Goal: Task Accomplishment & Management: Manage account settings

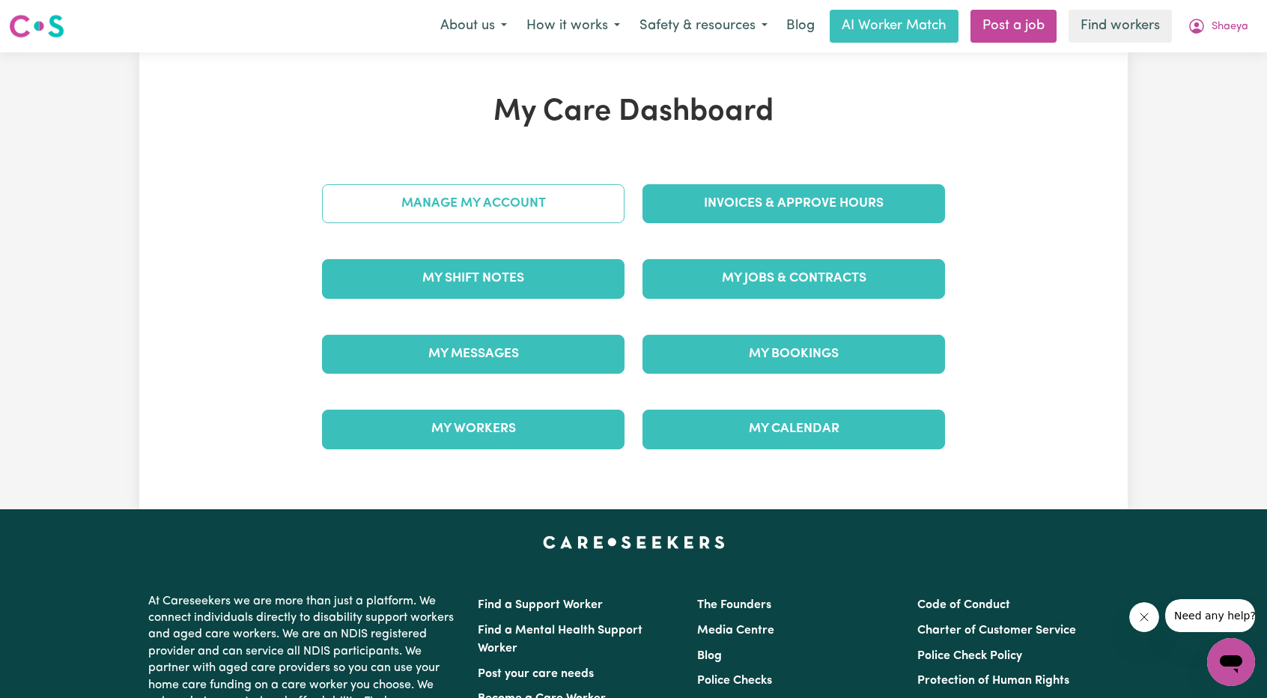
click at [595, 210] on link "Manage My Account" at bounding box center [473, 203] width 303 height 39
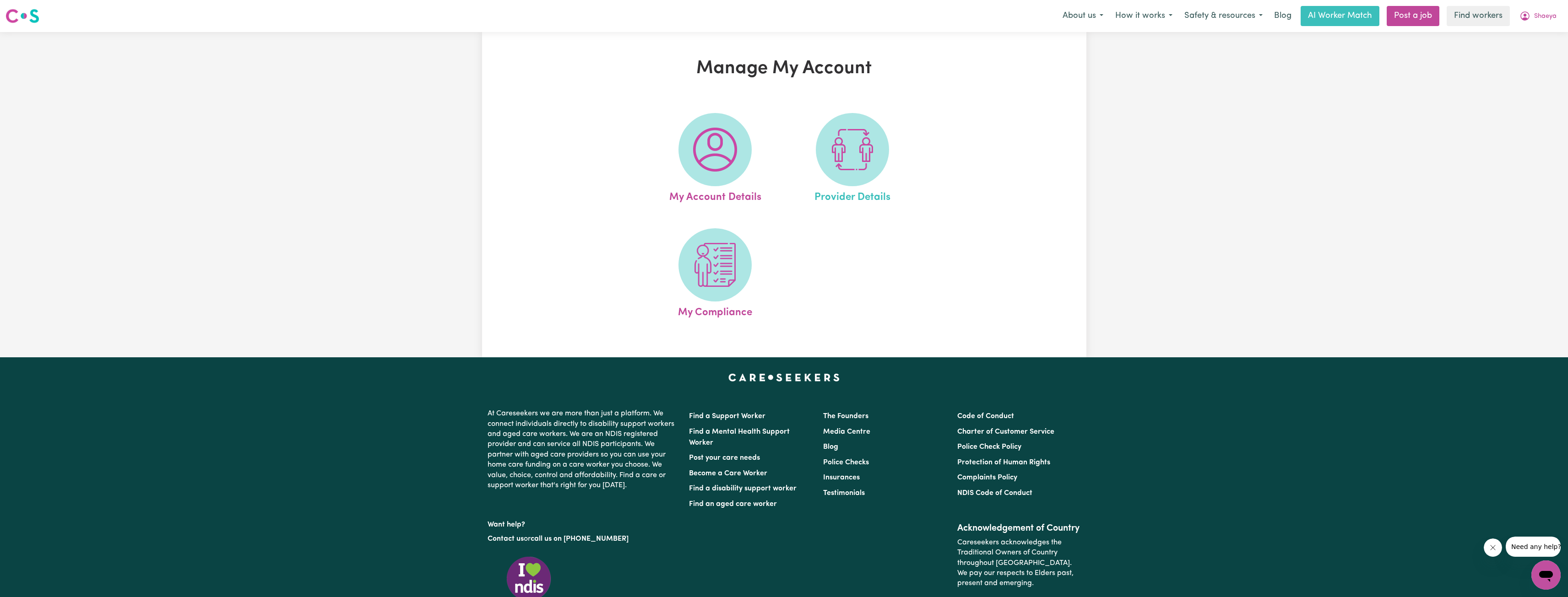
click at [774, 156] on link "Provider Details" at bounding box center [853, 159] width 132 height 92
select select "NDIS_FUNDING_PLAN_MANAGED"
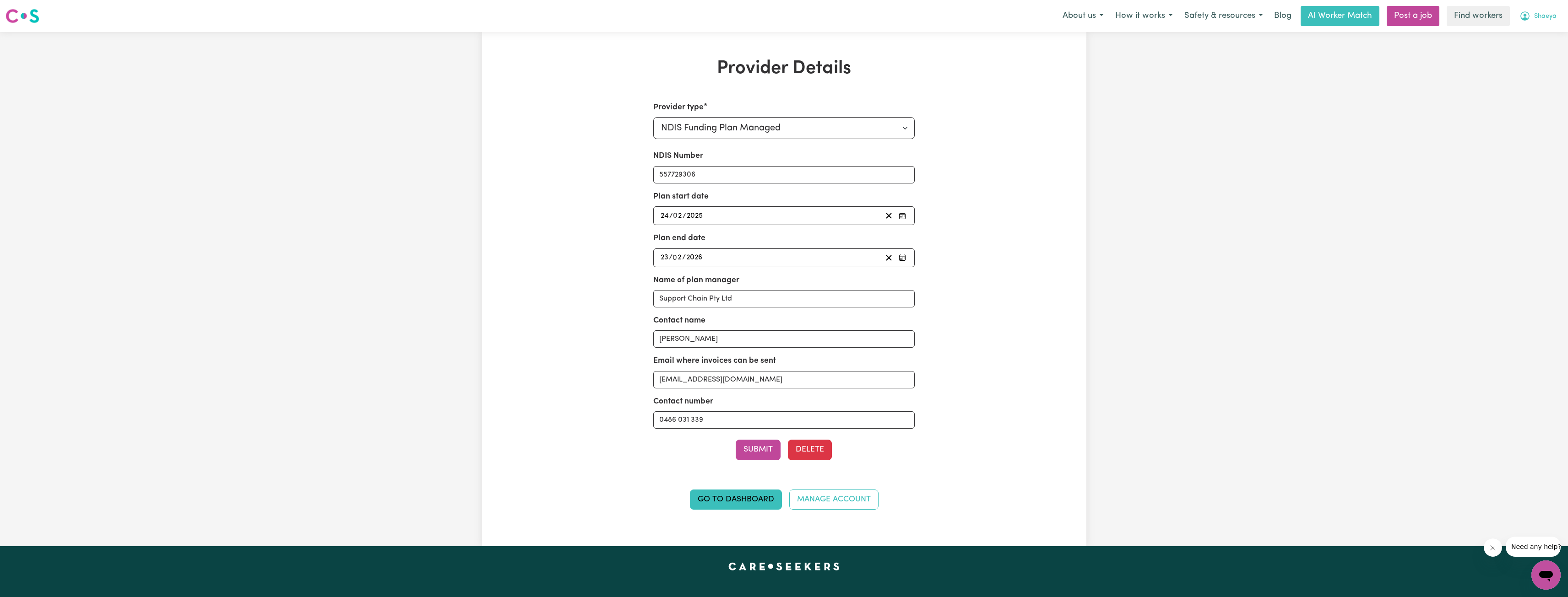
click at [774, 20] on span "Shaeya" at bounding box center [1545, 16] width 23 height 10
click at [774, 35] on link "My Dashboard" at bounding box center [1526, 35] width 72 height 17
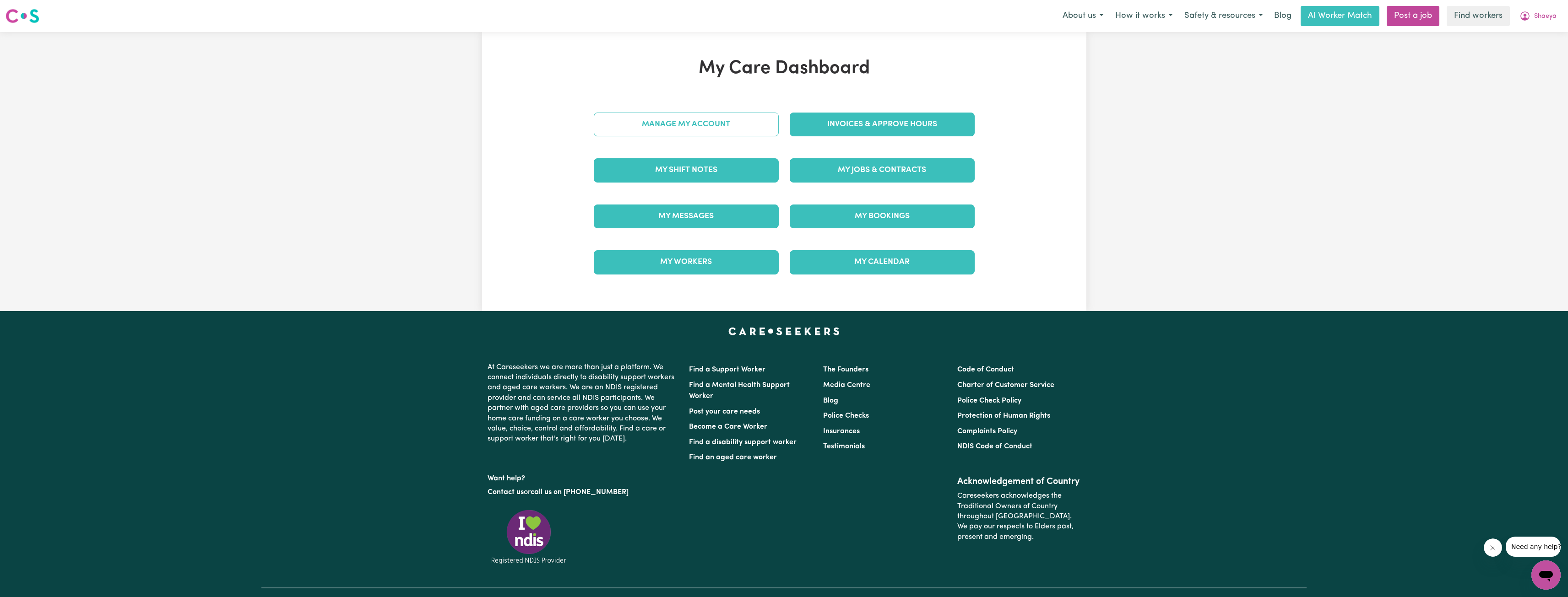
click at [765, 127] on link "Manage My Account" at bounding box center [686, 124] width 185 height 24
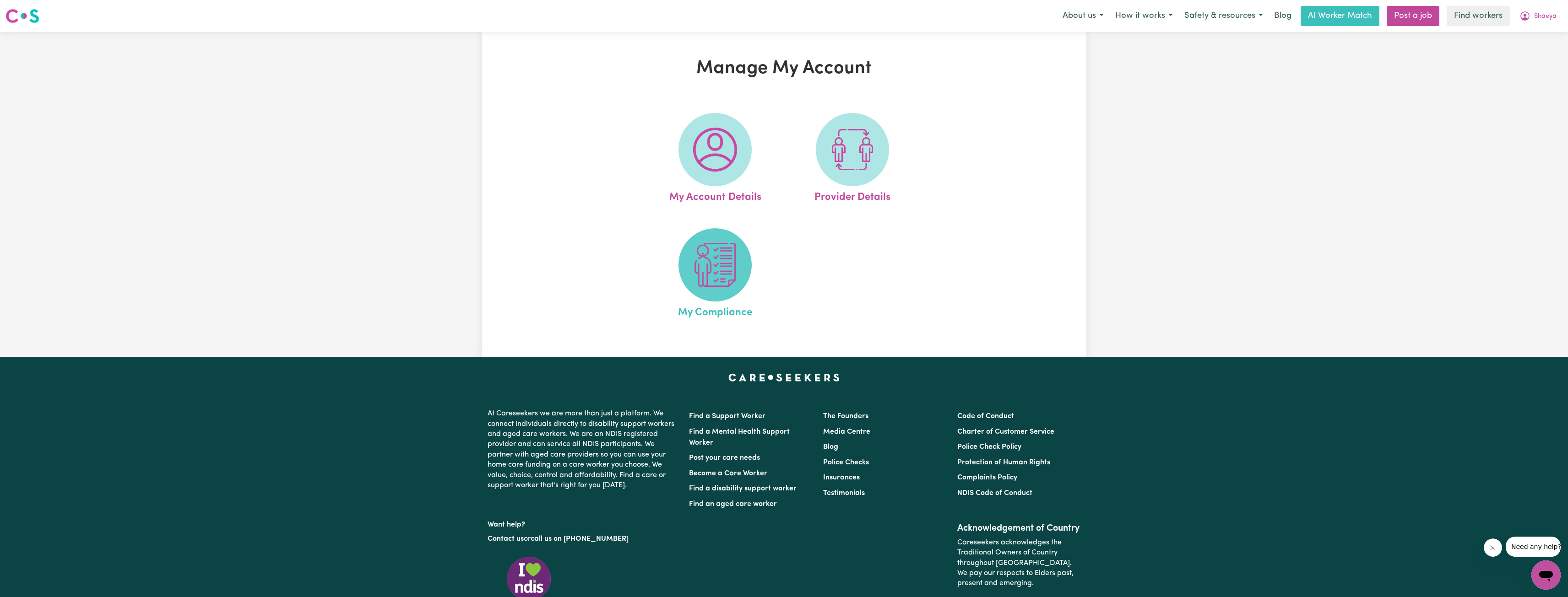
click at [700, 271] on img at bounding box center [715, 265] width 44 height 44
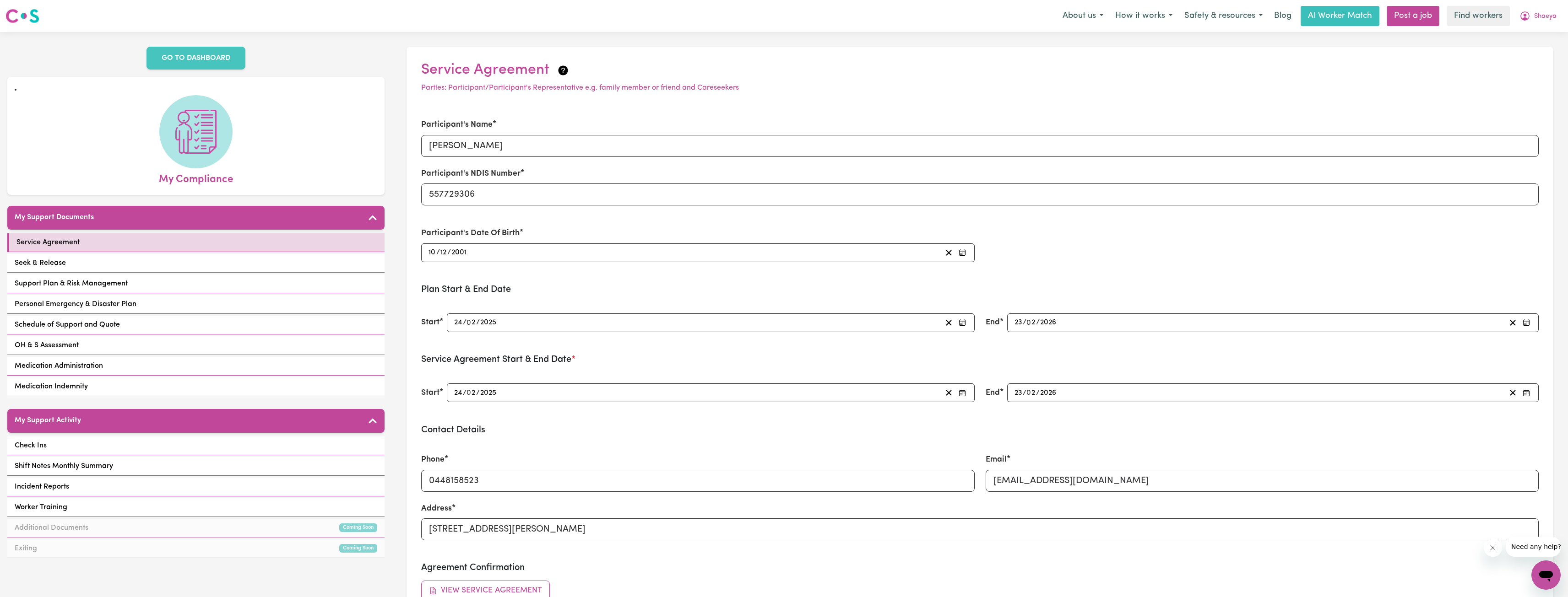
click at [169, 423] on div "My Support Activity Check Ins Shift Notes Monthly Summary Incident Reports Work…" at bounding box center [196, 484] width 377 height 151
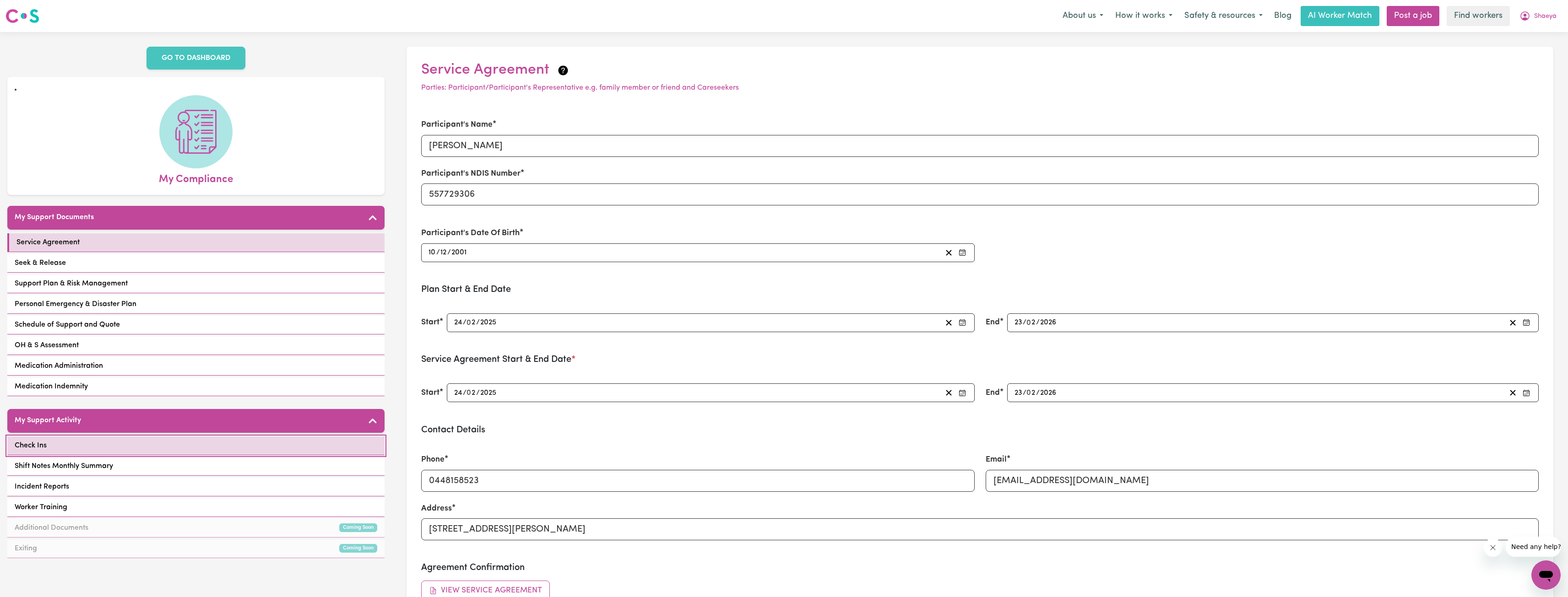
click at [165, 426] on link "Check Ins" at bounding box center [196, 445] width 377 height 19
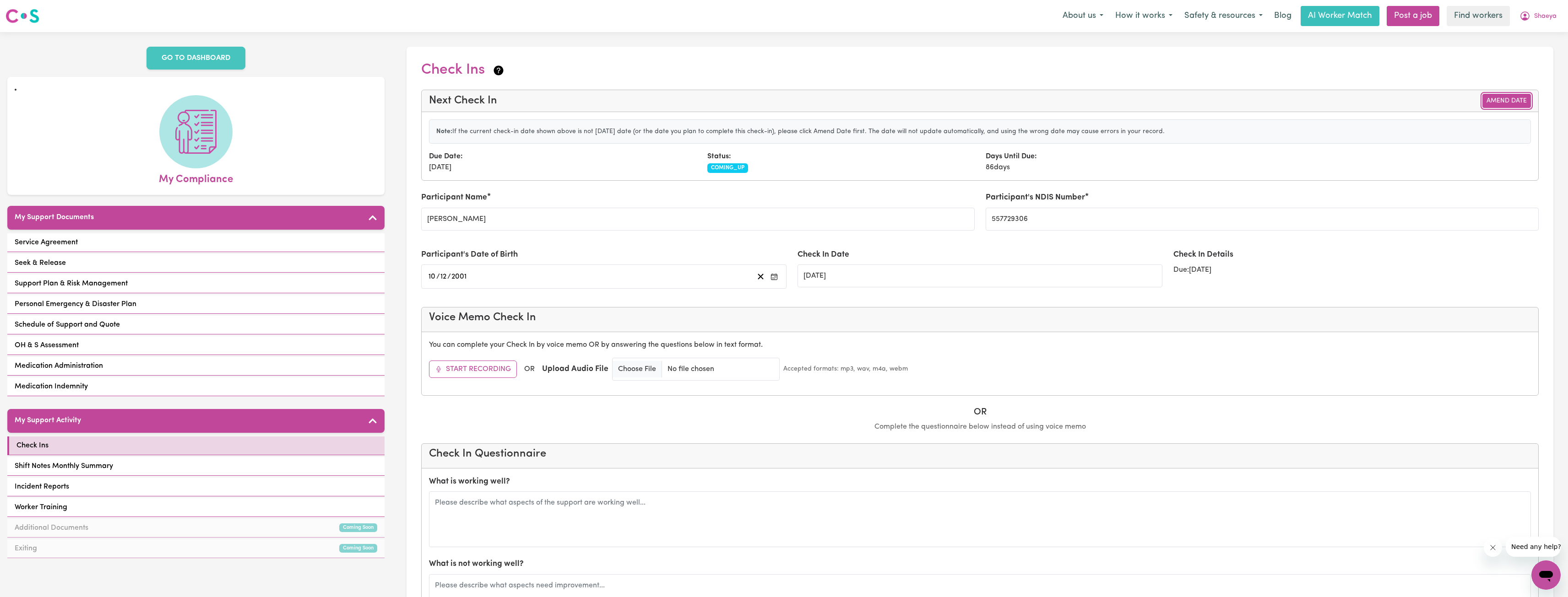
click at [774, 94] on button "Amend Date" at bounding box center [1506, 101] width 48 height 14
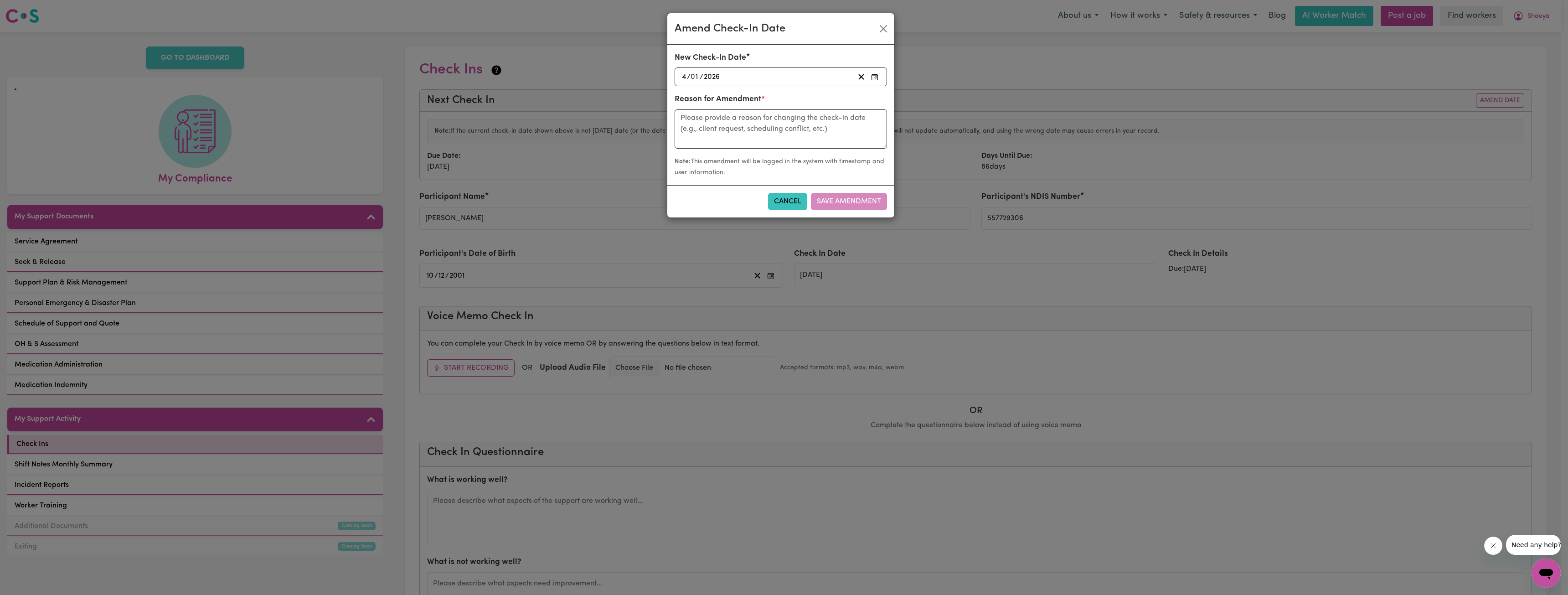
click at [771, 74] on div "2026-01-04 4 / 0 1 / 2026" at bounding box center [767, 77] width 173 height 12
click at [703, 94] on button "‹" at bounding box center [705, 96] width 20 height 20
click at [771, 151] on button "11" at bounding box center [799, 152] width 23 height 16
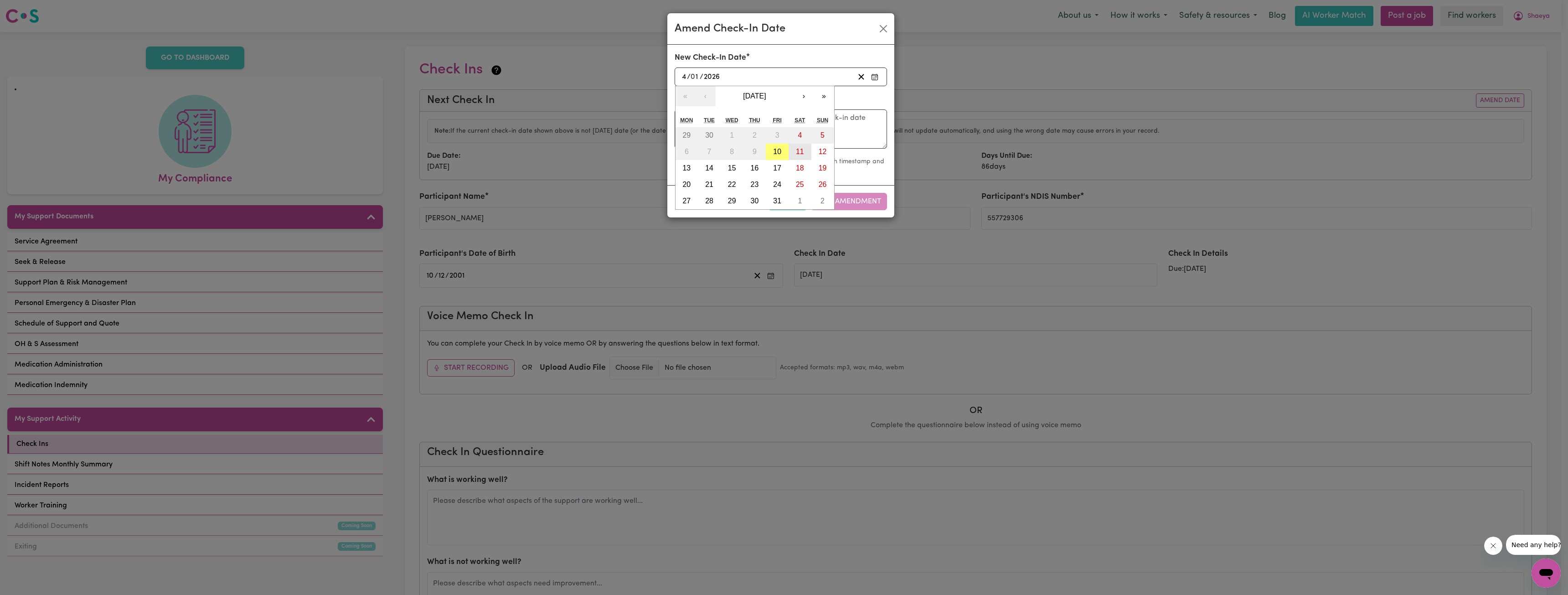
type input "2025-10-11"
type input "11"
type input "10"
type input "2025"
click at [763, 78] on div "2025-10-11 11 / 10 / 2025" at bounding box center [767, 77] width 173 height 12
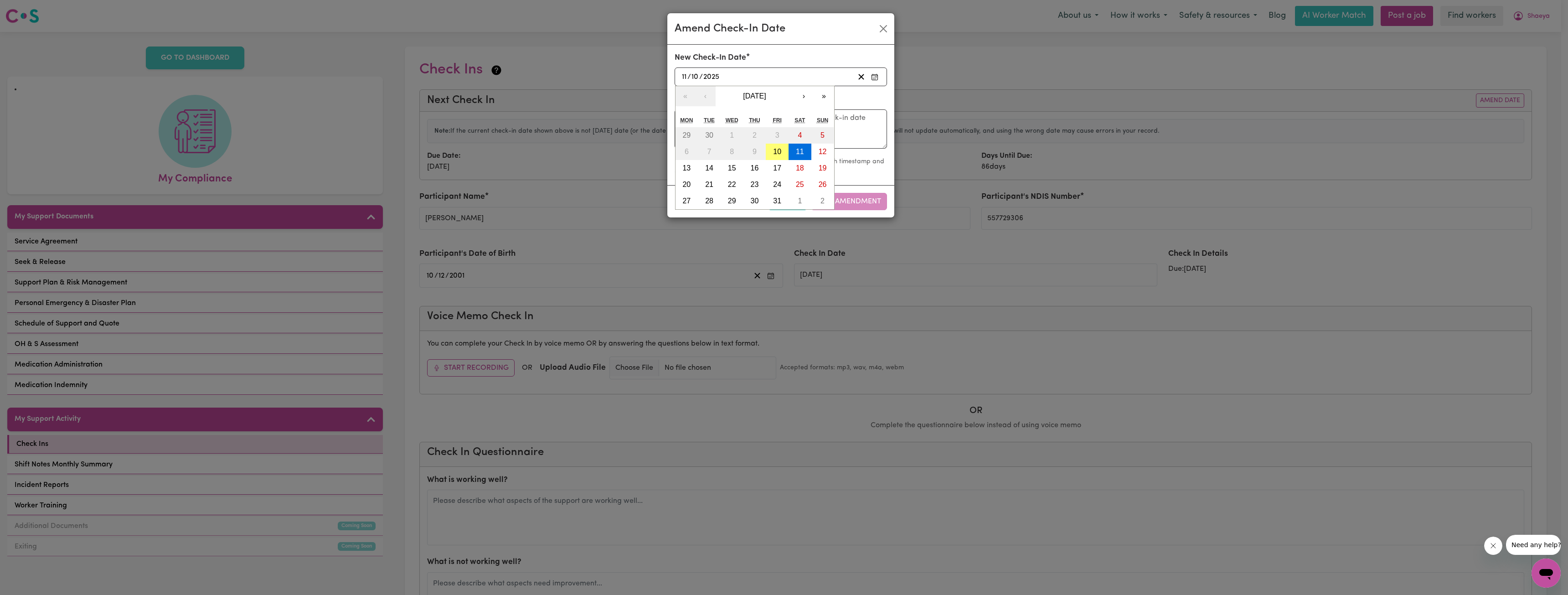
click at [709, 96] on form "New Check-In Date 2025-10-11 11 / 10 / 2025 « ‹ October 2025 › » Mon Tue Wed Th…" at bounding box center [780, 114] width 212 height 126
click at [771, 89] on div "New Check-In Date 2025-10-11 11 / 10 / 2025 « ‹ October 2025 › » Mon Tue Wed Th…" at bounding box center [780, 72] width 223 height 41
click at [771, 79] on div "2025-10-11 11 / 10 / 2025" at bounding box center [767, 77] width 173 height 12
click at [771, 149] on abbr "10" at bounding box center [777, 152] width 8 height 8
type input "[DATE]"
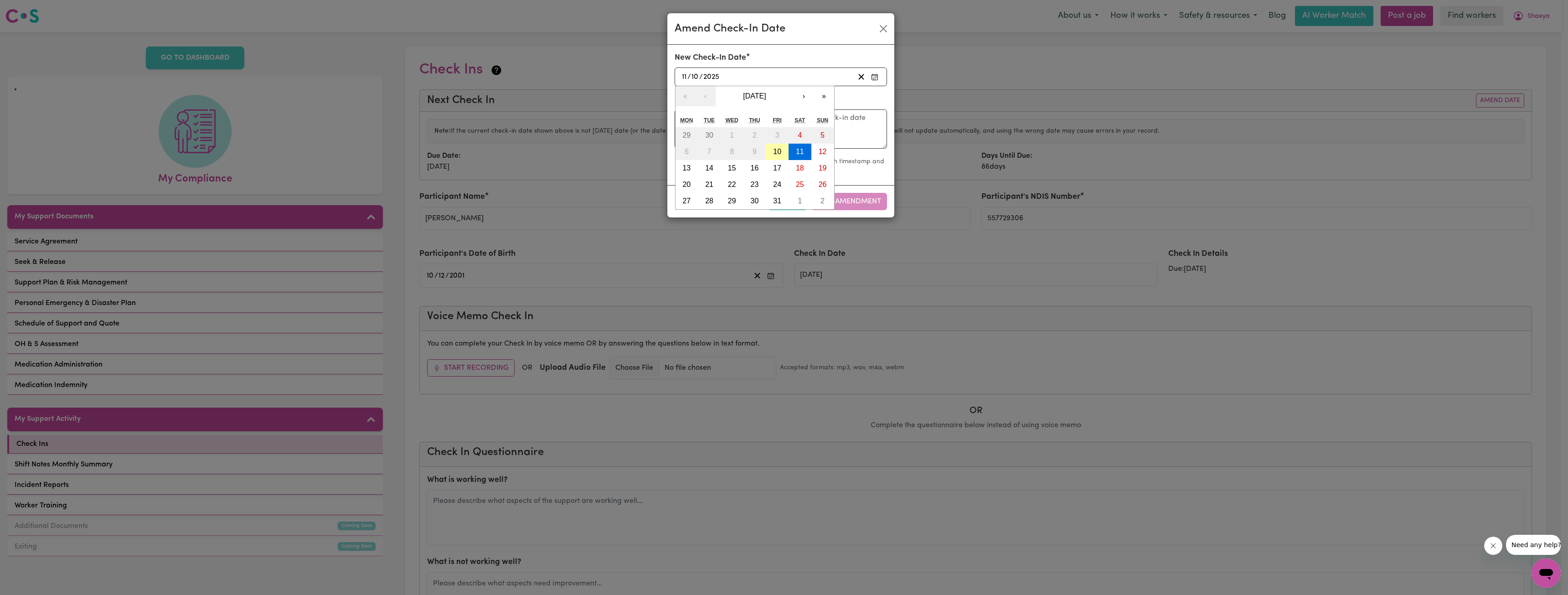
type input "10"
click at [760, 119] on textarea at bounding box center [780, 129] width 212 height 39
type textarea "Call with Shaeya"
click at [771, 202] on button "Save Amendment" at bounding box center [849, 202] width 76 height 17
type input "10/10/2025"
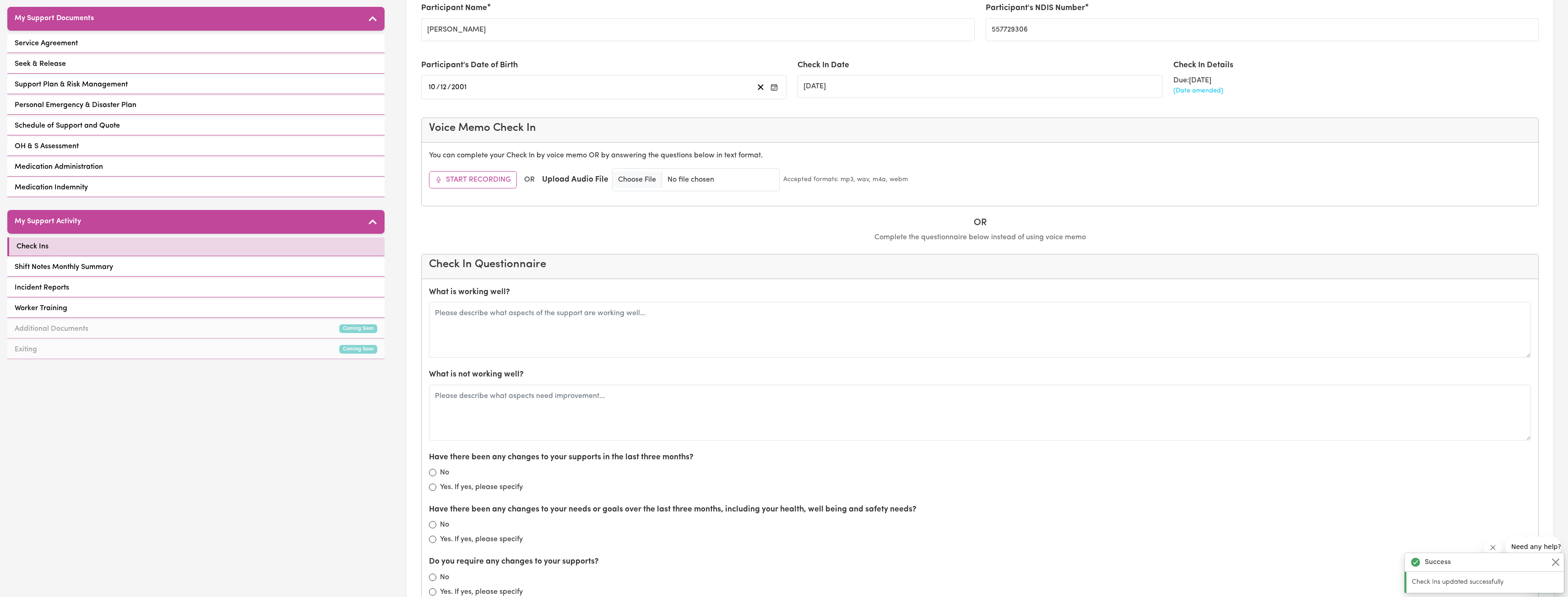
scroll to position [274, 0]
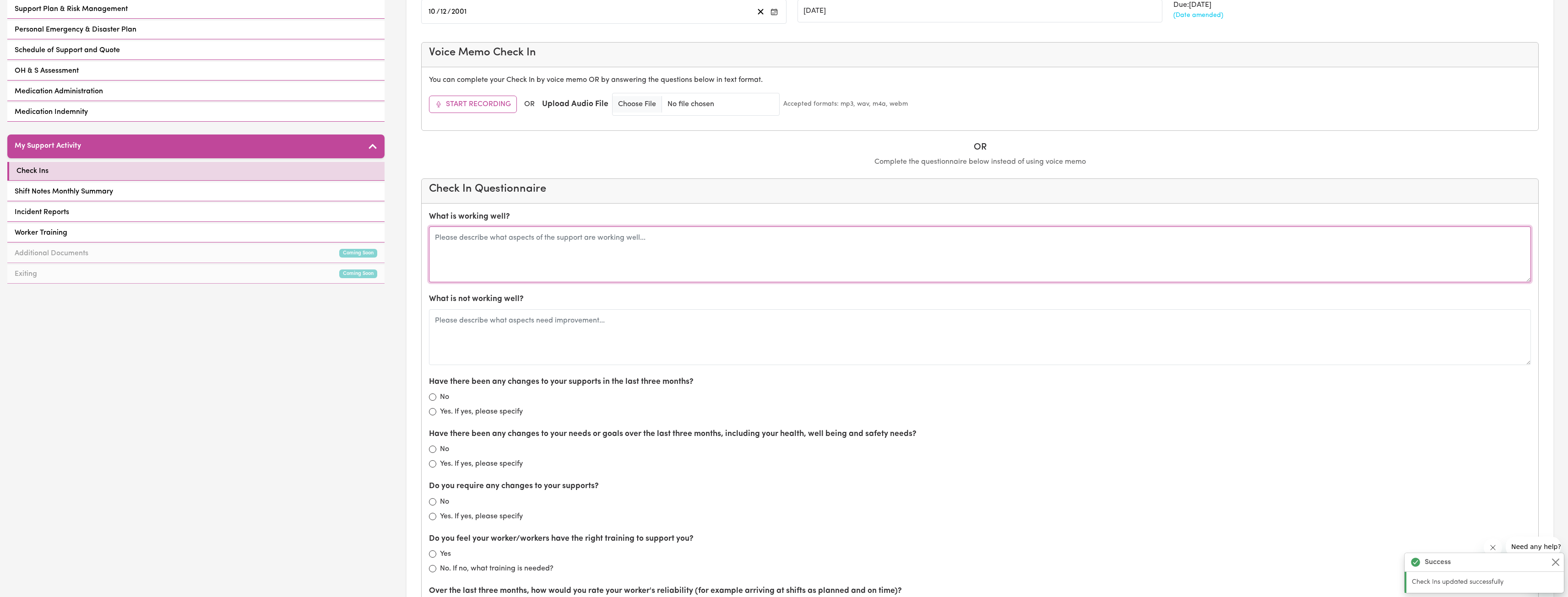
click at [664, 276] on textarea at bounding box center [980, 254] width 1102 height 56
click at [628, 262] on textarea at bounding box center [980, 254] width 1102 height 56
click at [630, 252] on textarea at bounding box center [980, 254] width 1102 height 56
type textarea "Really good partnership with Ash, sing her feedback all day. Good team work ver…"
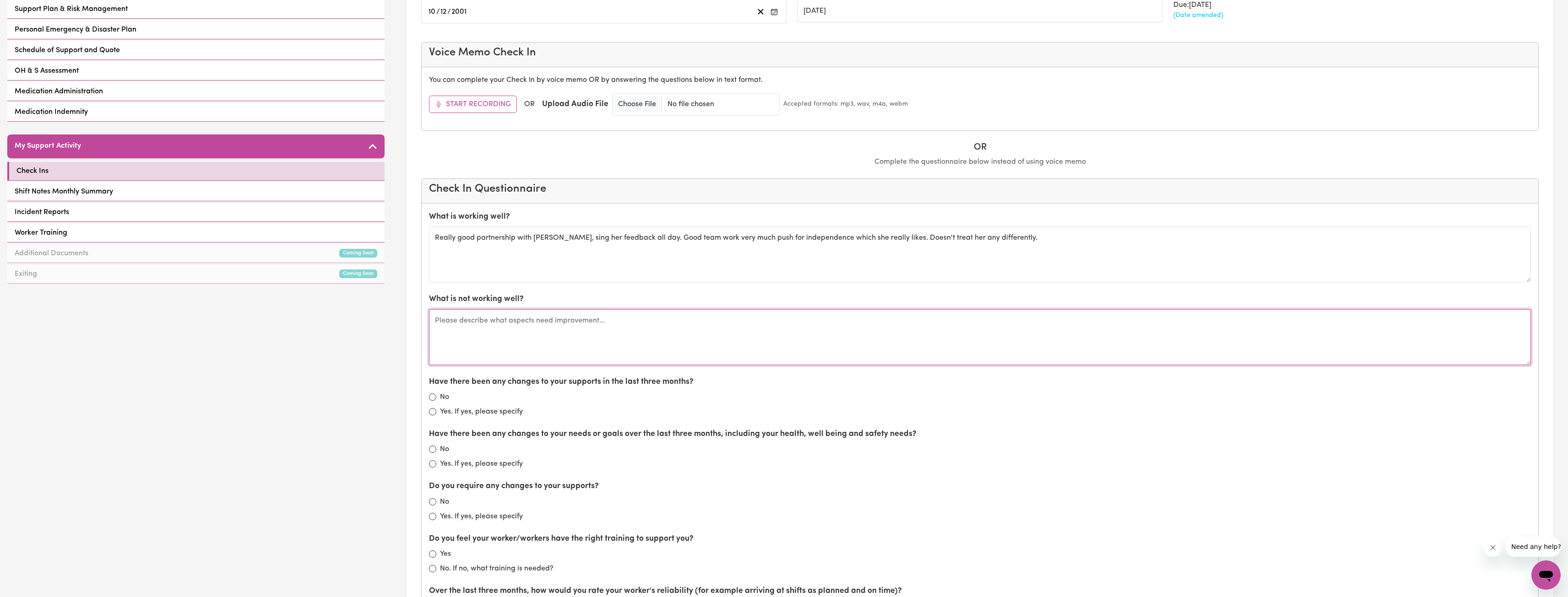
click at [774, 354] on textarea at bounding box center [980, 337] width 1102 height 56
click at [774, 304] on div "What is not working well?" at bounding box center [980, 329] width 1102 height 71
click at [774, 332] on textarea at bounding box center [980, 337] width 1102 height 56
type textarea "B"
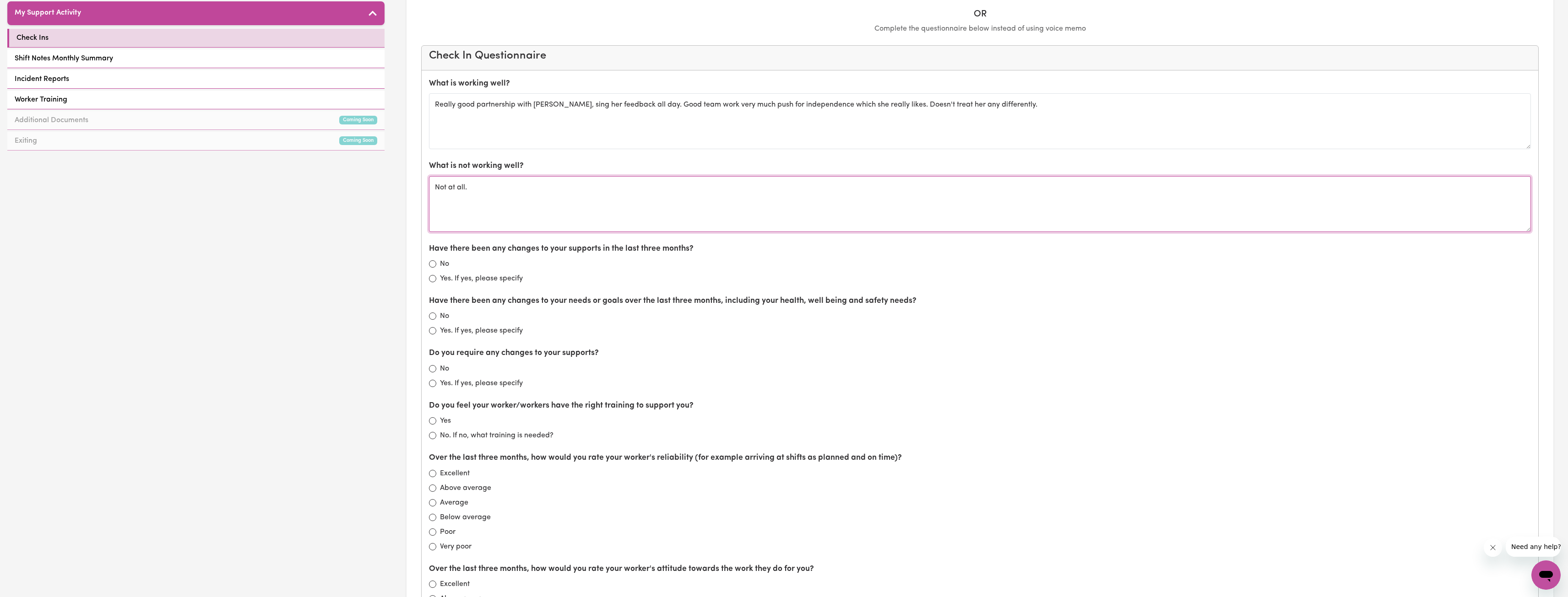
scroll to position [412, 0]
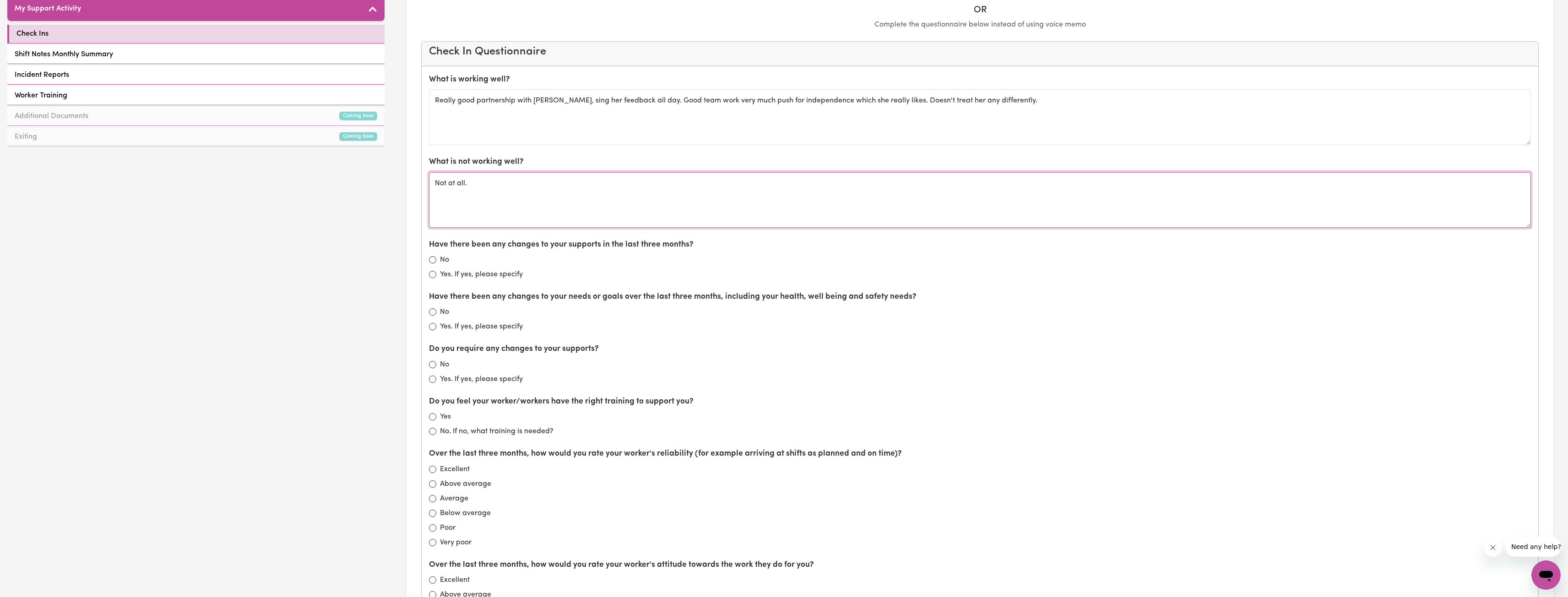
type textarea "Not at all."
click at [436, 256] on div "No" at bounding box center [980, 260] width 1102 height 11
click at [433, 258] on input "No" at bounding box center [433, 260] width 7 height 7
radio input "true"
click at [545, 207] on textarea "Not at all." at bounding box center [980, 200] width 1102 height 56
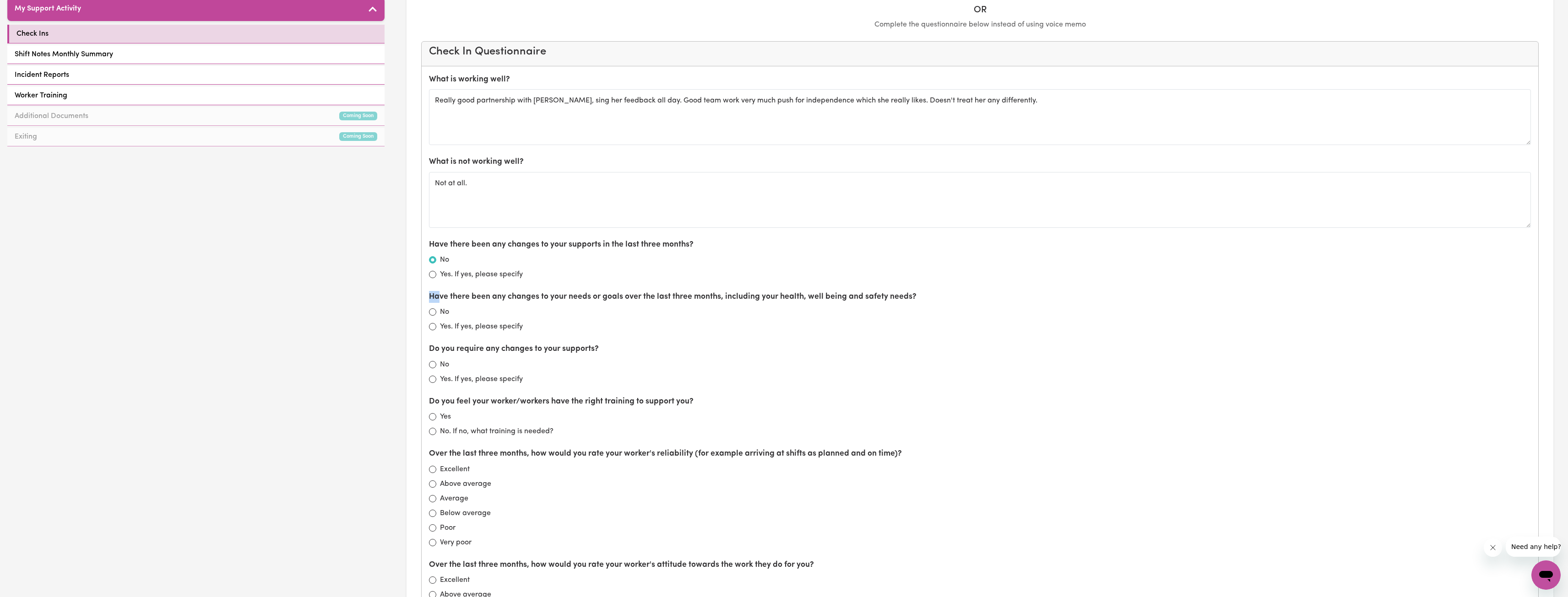
drag, startPoint x: 427, startPoint y: 296, endPoint x: 440, endPoint y: 301, distance: 13.9
click at [440, 301] on div "What is working well? Really good partnership with Ash, sing her feedback all d…" at bounding box center [980, 439] width 1116 height 746
click at [474, 300] on label "Have there been any changes to your needs or goals over the last three months, …" at bounding box center [673, 296] width 488 height 12
click at [468, 330] on label "Yes. If yes, please specify" at bounding box center [482, 327] width 83 height 11
click at [436, 330] on input "Yes. If yes, please specify" at bounding box center [433, 327] width 7 height 7
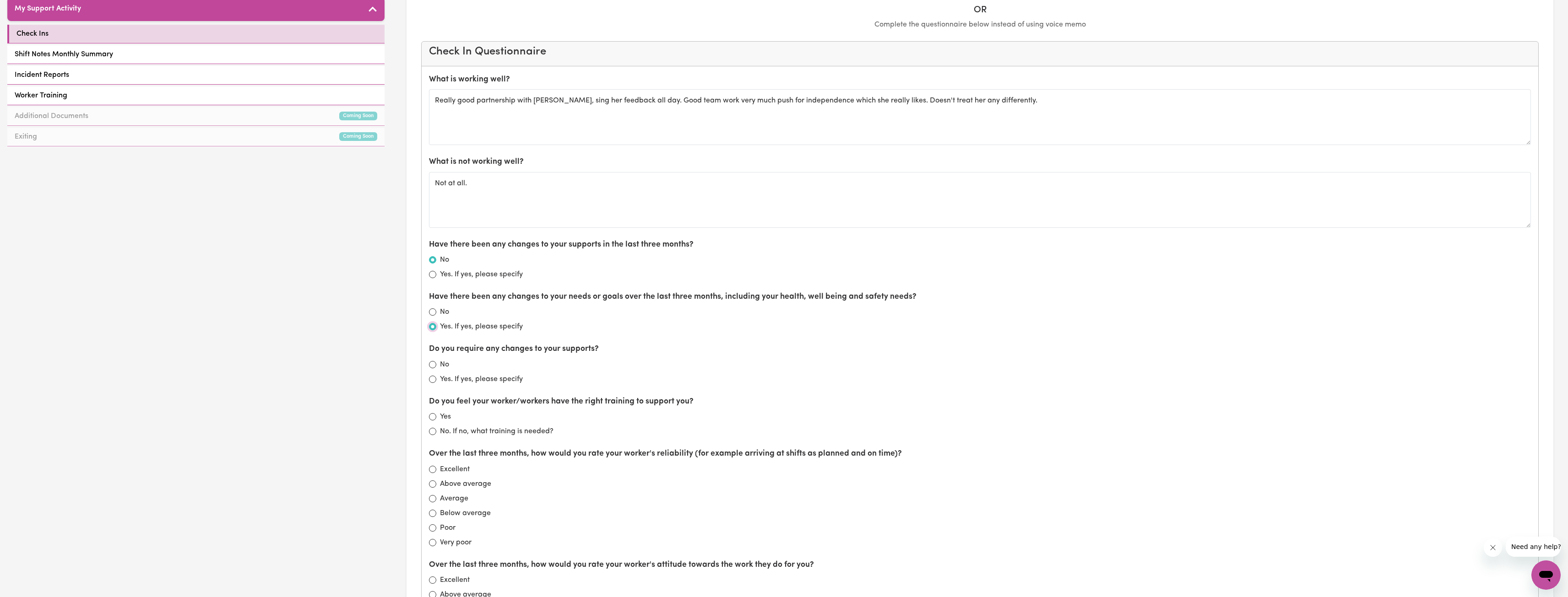
radio input "true"
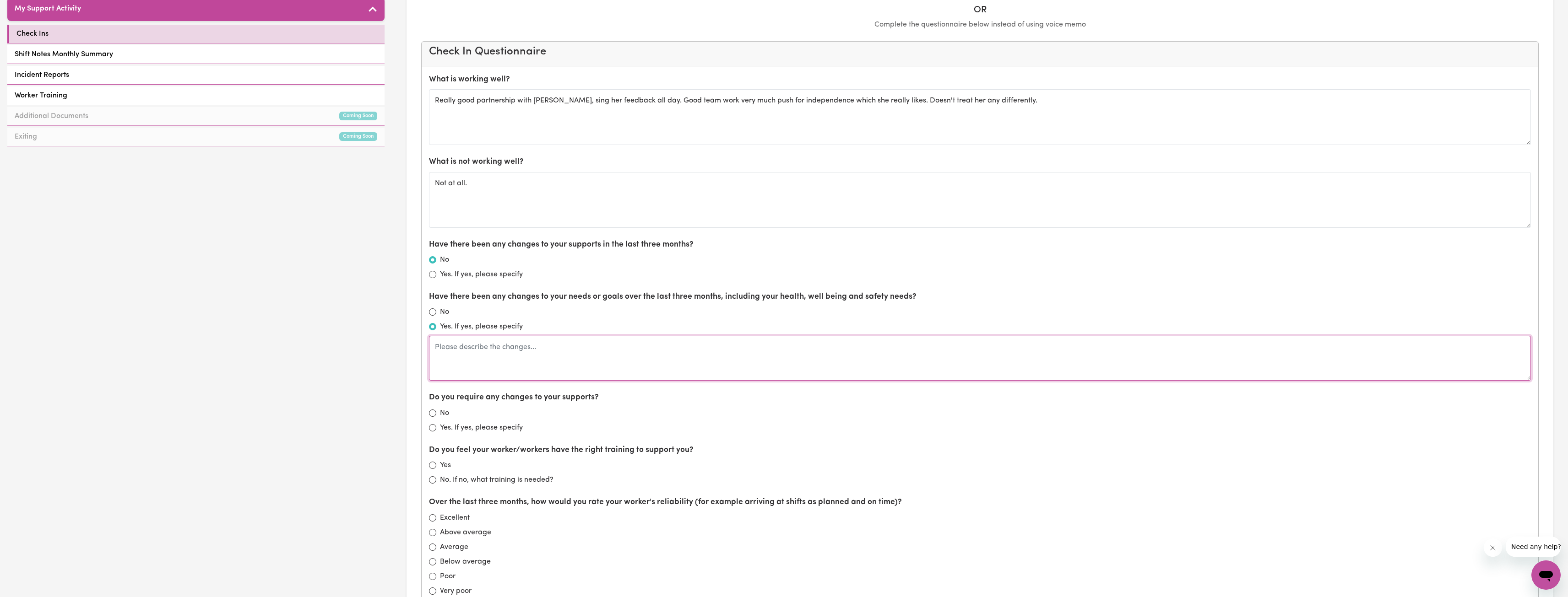
click at [529, 354] on textarea at bounding box center [980, 358] width 1102 height 45
click at [712, 357] on textarea "Moved out in the last 3 months into SDA apartment, got out of the hospital," at bounding box center [980, 358] width 1102 height 45
click at [650, 178] on textarea "Not at all." at bounding box center [980, 200] width 1102 height 56
click at [740, 357] on textarea "Moved out in the last 3 months into SDA apartment, got out of the hospital," at bounding box center [980, 358] width 1102 height 45
drag, startPoint x: 790, startPoint y: 353, endPoint x: 686, endPoint y: 352, distance: 104.0
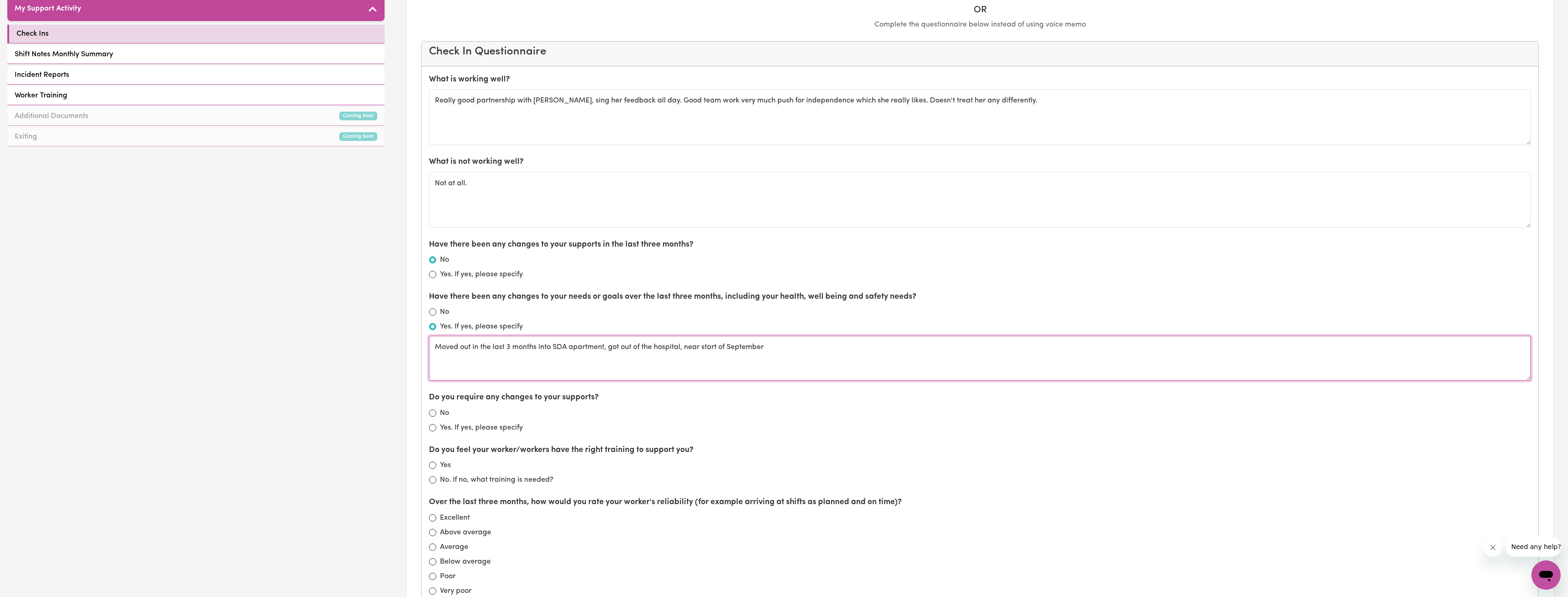
click at [686, 352] on textarea "Moved out in the last 3 months into SDA apartment, got out of the hospital, nea…" at bounding box center [980, 358] width 1102 height 45
click at [605, 349] on textarea "Moved out in the last 3 months into SDA apartment, got out of the hospital," at bounding box center [980, 358] width 1102 height 45
paste textarea "near start of September"
click at [774, 362] on textarea "Moved out in the last 3 months into SDA apartment near start of September, got …" at bounding box center [980, 358] width 1102 height 45
click at [773, 353] on textarea "Moved out in the last 3 months into SDA apartment near start of September, got …" at bounding box center [980, 358] width 1102 height 45
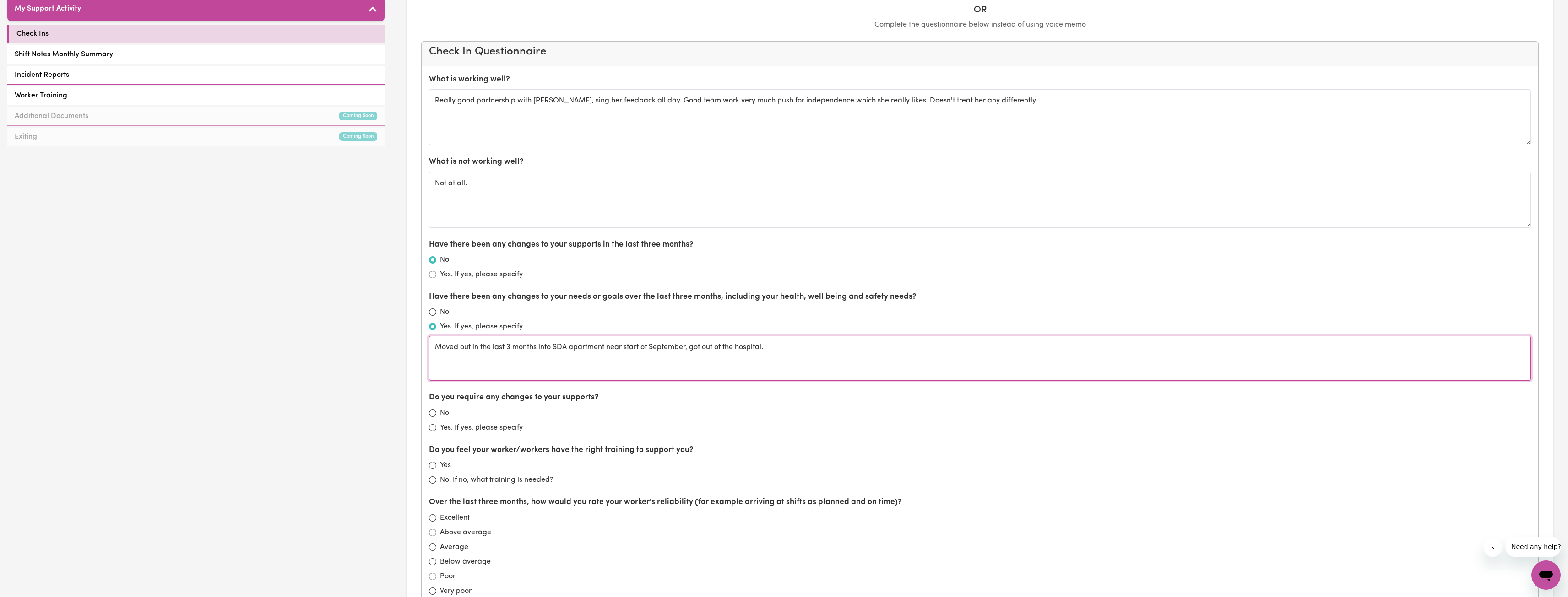
click at [774, 343] on textarea "Moved out in the last 3 months into SDA apartment near start of September, got …" at bounding box center [980, 358] width 1102 height 45
click at [774, 350] on textarea "Moved out in the last 3 months into SDA apartment near start of September, got …" at bounding box center [980, 358] width 1102 height 45
click at [774, 348] on textarea "Moved out in the last 3 months into SDA apartment near start of September, got …" at bounding box center [980, 358] width 1102 height 45
click at [774, 352] on textarea "Moved out in the last 3 months into SDA apartment near start of September, got …" at bounding box center [980, 358] width 1102 height 45
click at [774, 349] on textarea "Moved out in the last 3 months into SDA apartment near start of September, got …" at bounding box center [980, 358] width 1102 height 45
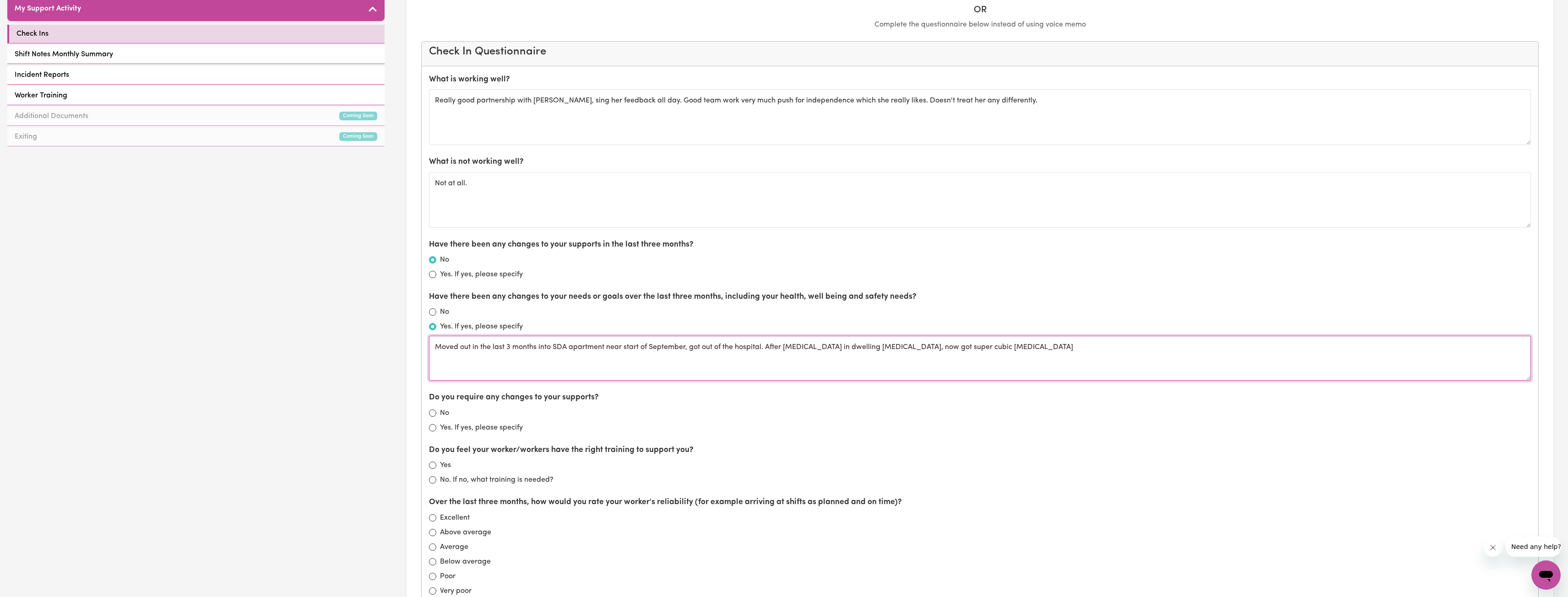
click at [774, 349] on textarea "Moved out in the last 3 months into SDA apartment near start of September, got …" at bounding box center [980, 358] width 1102 height 45
click at [774, 348] on textarea "Moved out in the last 3 months into SDA apartment near start of September, got …" at bounding box center [980, 358] width 1102 height 45
click at [774, 347] on textarea "Moved out in the last 3 months into SDA apartment near start of September, got …" at bounding box center [980, 358] width 1102 height 45
click at [774, 349] on textarea "Moved out in the last 3 months into SDA apartment near start of September, got …" at bounding box center [980, 358] width 1102 height 45
click at [774, 352] on textarea "Moved out in the last 3 months into SDA apartment near start of September, got …" at bounding box center [980, 358] width 1102 height 45
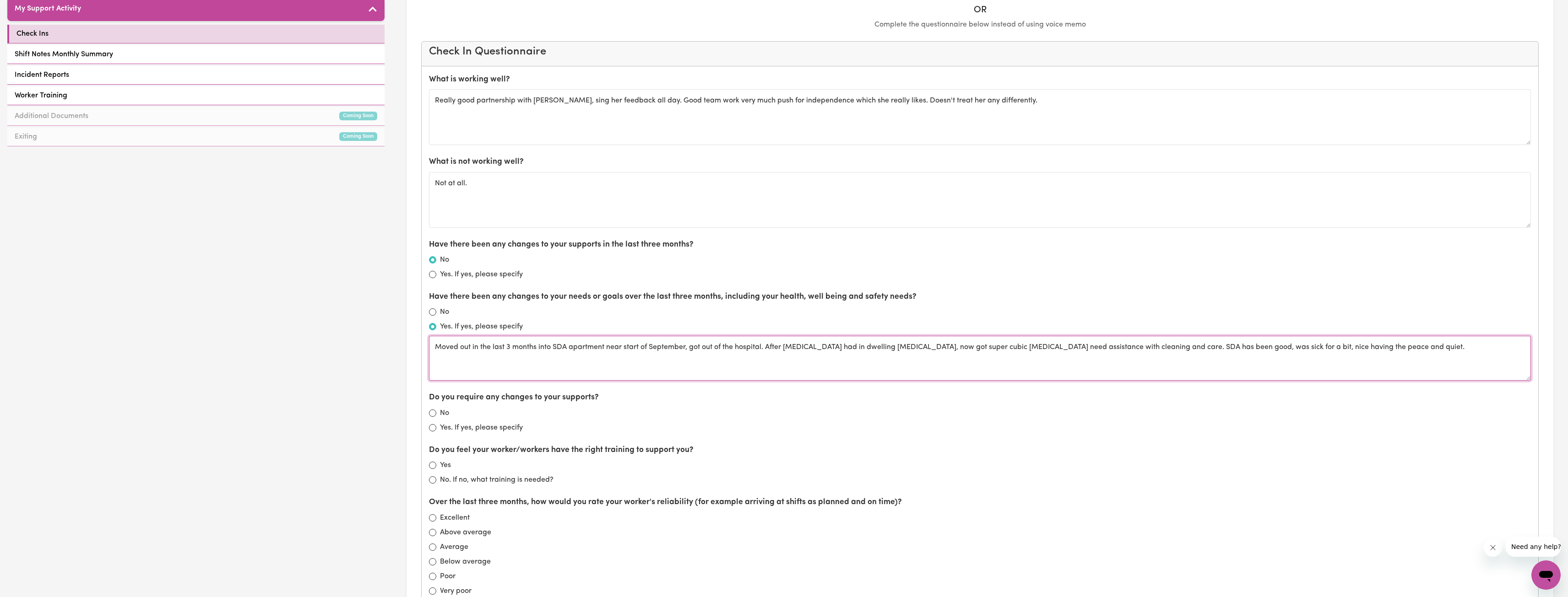
type textarea "Moved out in the last 3 months into SDA apartment near start of September, got …"
click at [585, 393] on label "Do you require any changes to your supports?" at bounding box center [514, 397] width 170 height 12
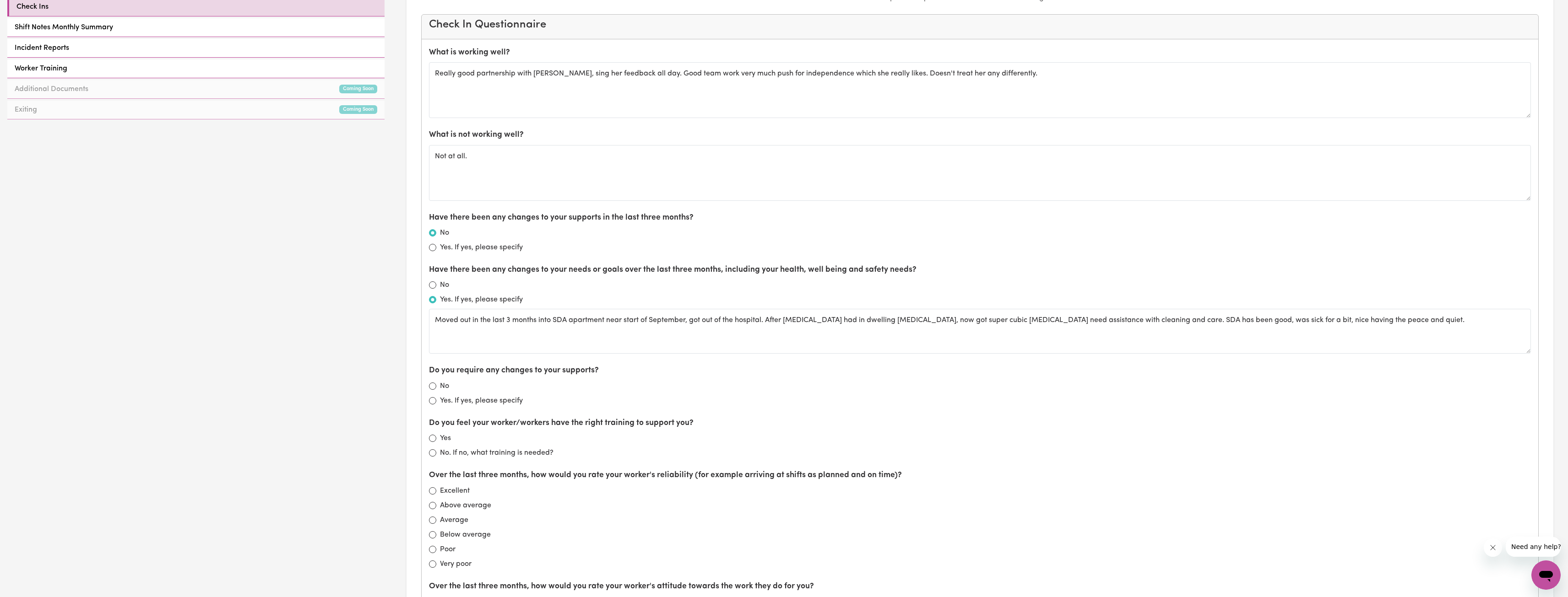
scroll to position [504, 0]
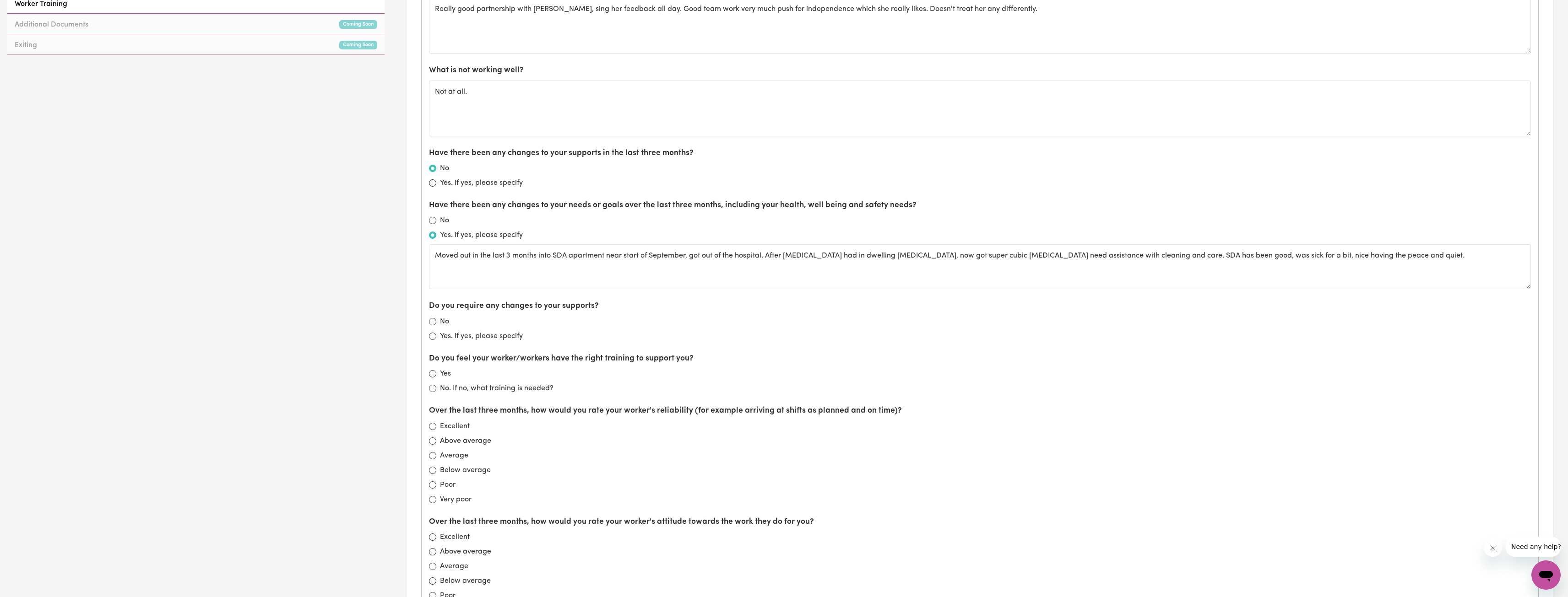
drag, startPoint x: 437, startPoint y: 320, endPoint x: 454, endPoint y: 318, distance: 17.1
click at [437, 320] on div "No" at bounding box center [980, 321] width 1102 height 11
click at [436, 322] on div "No" at bounding box center [980, 321] width 1102 height 11
click at [433, 322] on input "No" at bounding box center [433, 321] width 7 height 7
radio input "true"
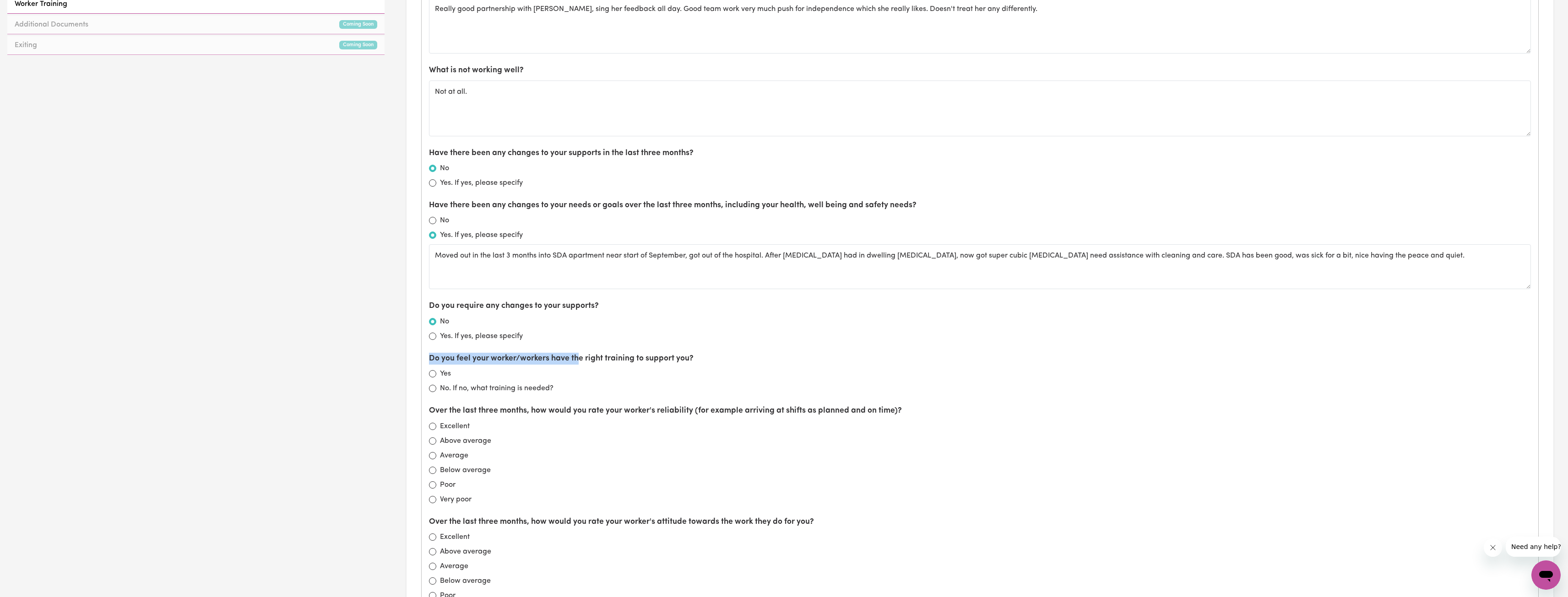
drag, startPoint x: 427, startPoint y: 356, endPoint x: 579, endPoint y: 362, distance: 152.1
click at [579, 362] on div "What is working well? Really good partnership with Ash, sing her feedback all d…" at bounding box center [980, 372] width 1116 height 794
click at [579, 362] on label "Do you feel your worker/workers have the right training to support you?" at bounding box center [561, 358] width 265 height 12
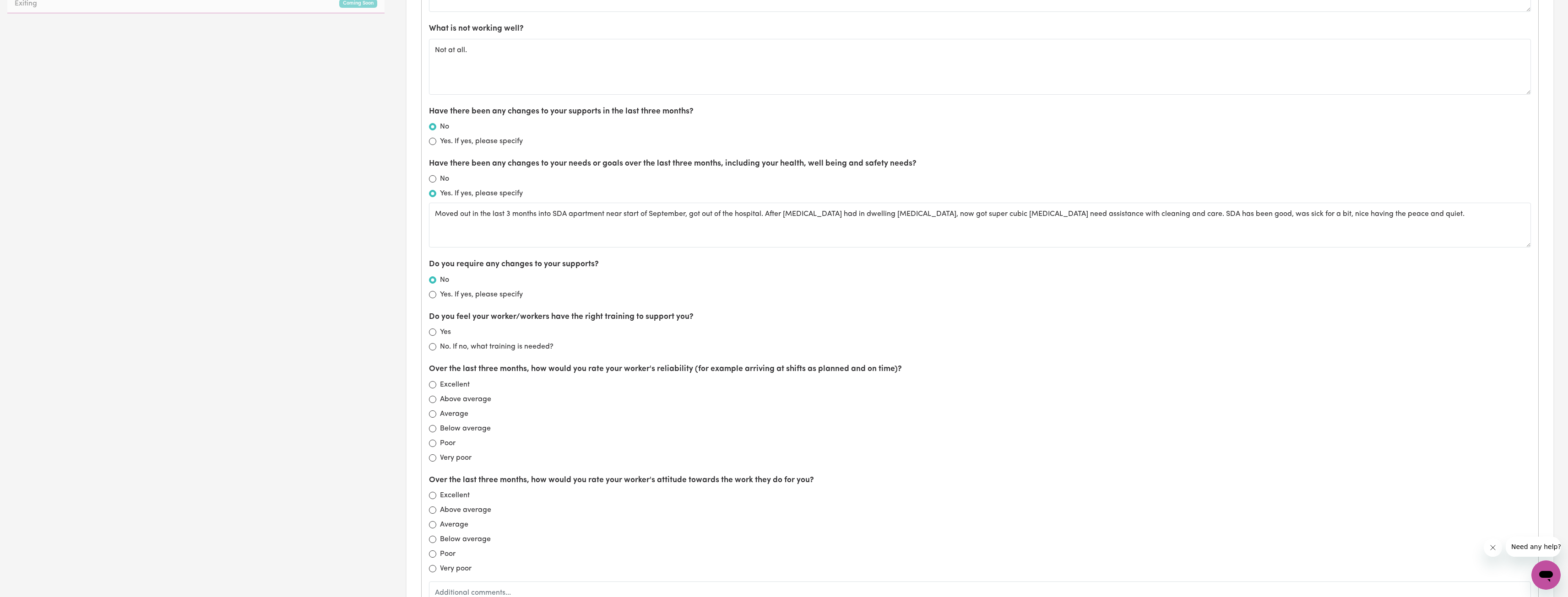
scroll to position [549, 0]
drag, startPoint x: 455, startPoint y: 312, endPoint x: 480, endPoint y: 314, distance: 25.1
click at [480, 314] on label "Do you feel your worker/workers have the right training to support you?" at bounding box center [561, 312] width 265 height 12
click at [433, 327] on input "Yes" at bounding box center [433, 328] width 7 height 7
radio input "true"
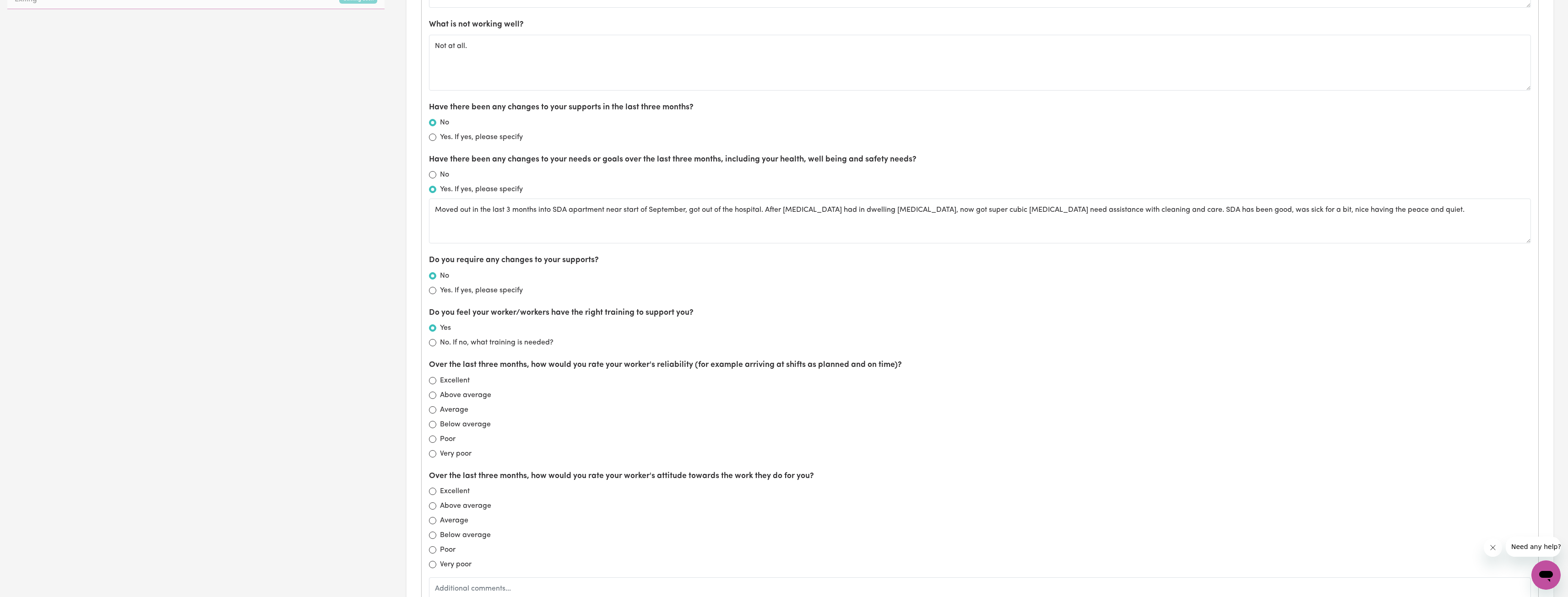
click at [637, 386] on div "Excellent" at bounding box center [980, 381] width 1102 height 11
drag, startPoint x: 438, startPoint y: 364, endPoint x: 658, endPoint y: 365, distance: 220.0
click at [658, 365] on label "Over the last three months, how would you rate your worker's reliability (for e…" at bounding box center [666, 365] width 473 height 12
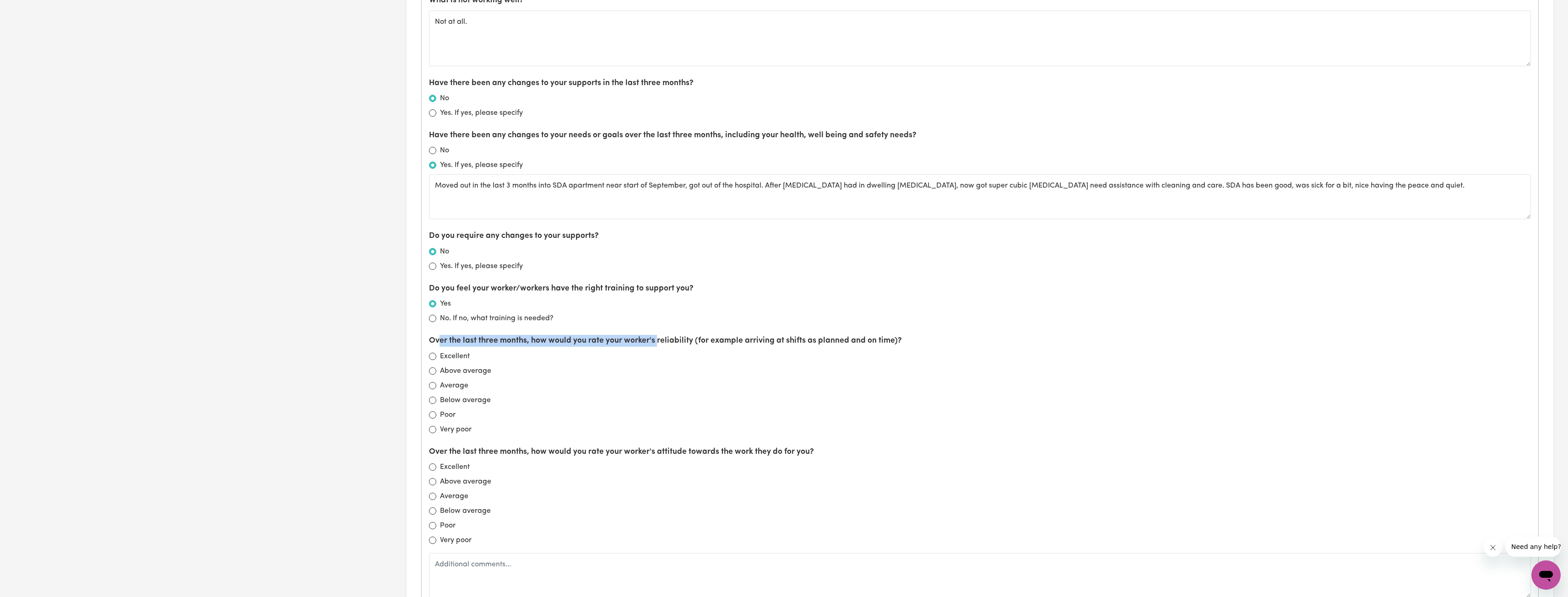
scroll to position [595, 0]
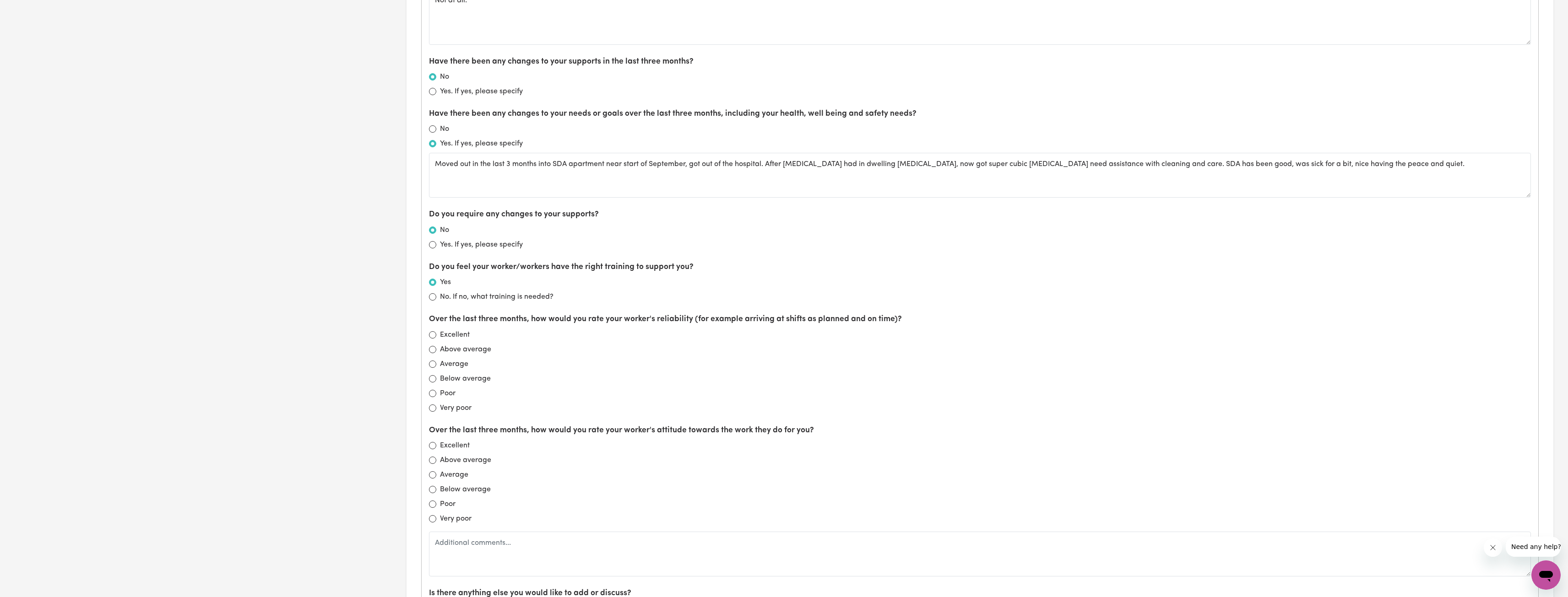
click at [492, 335] on div "Excellent" at bounding box center [980, 335] width 1102 height 11
click at [430, 334] on input "Excellent" at bounding box center [433, 335] width 7 height 7
radio input "true"
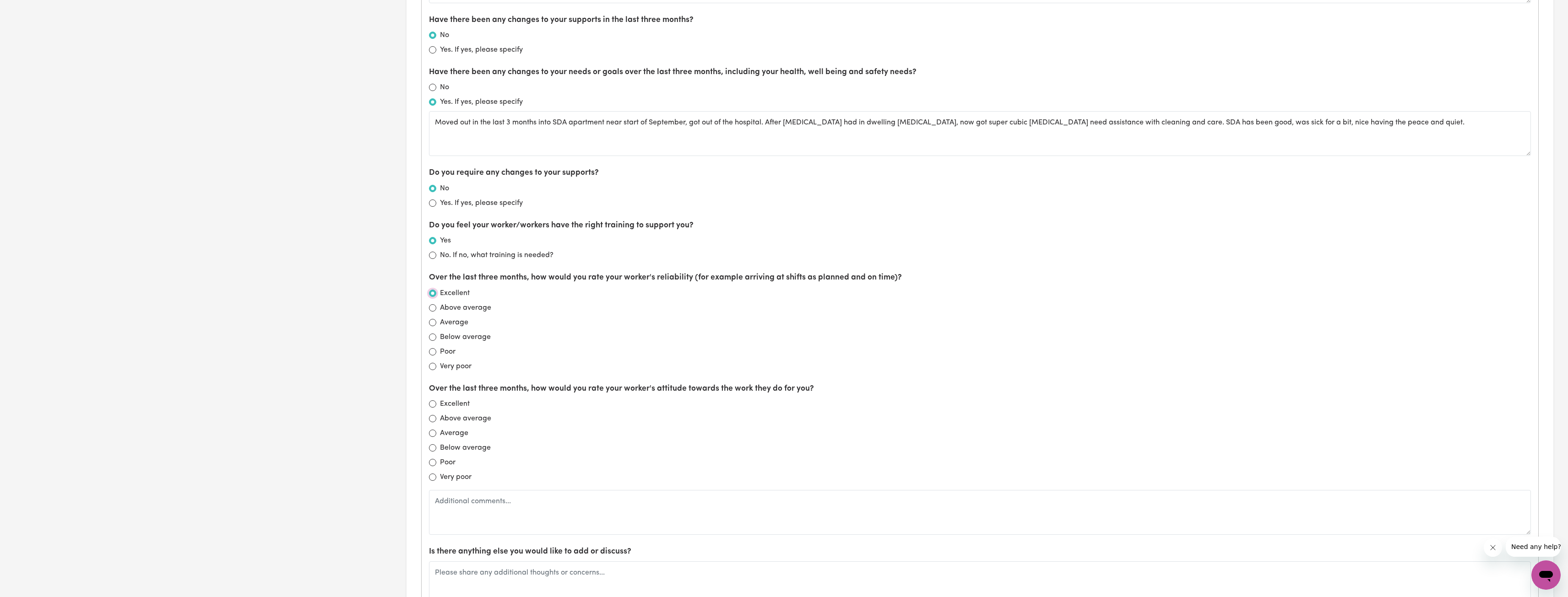
scroll to position [640, 0]
drag, startPoint x: 437, startPoint y: 380, endPoint x: 572, endPoint y: 383, distance: 135.0
click at [572, 386] on label "Over the last three months, how would you rate your worker's attitude towards t…" at bounding box center [622, 384] width 385 height 12
click at [435, 403] on div "Excellent" at bounding box center [980, 400] width 1102 height 11
click at [431, 401] on input "Excellent" at bounding box center [433, 400] width 7 height 7
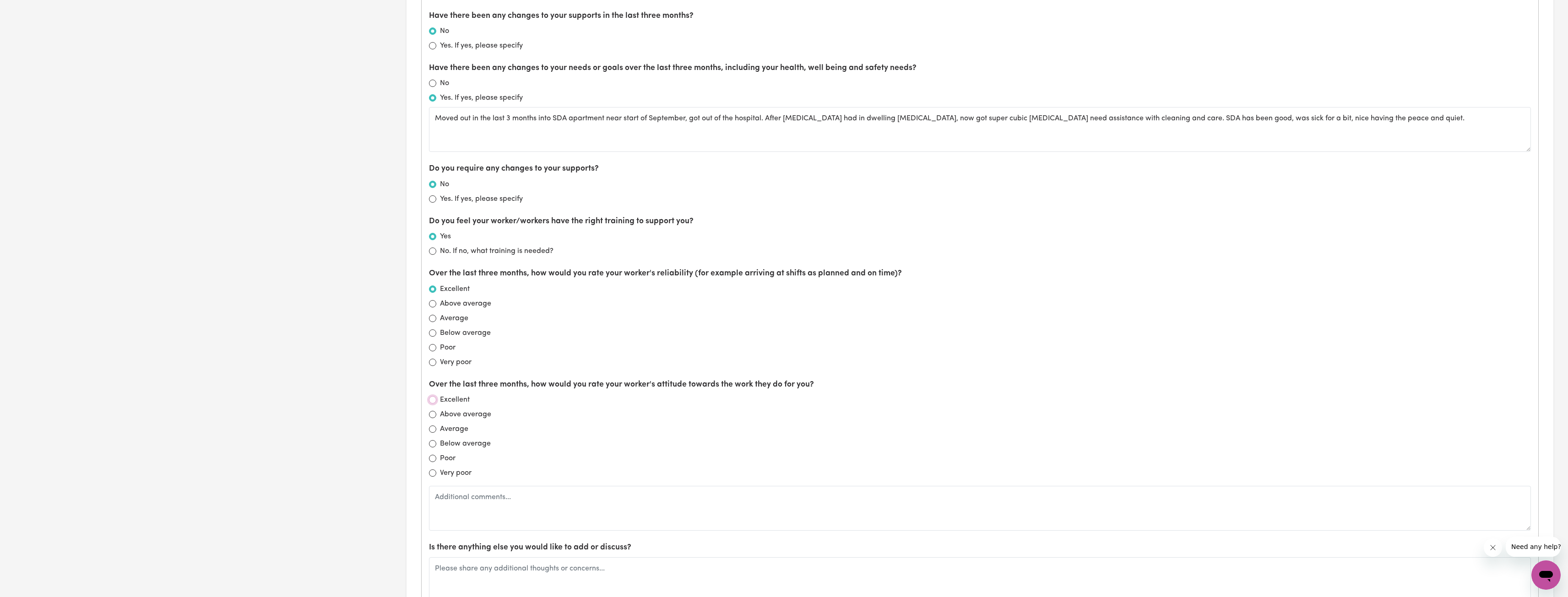
radio input "true"
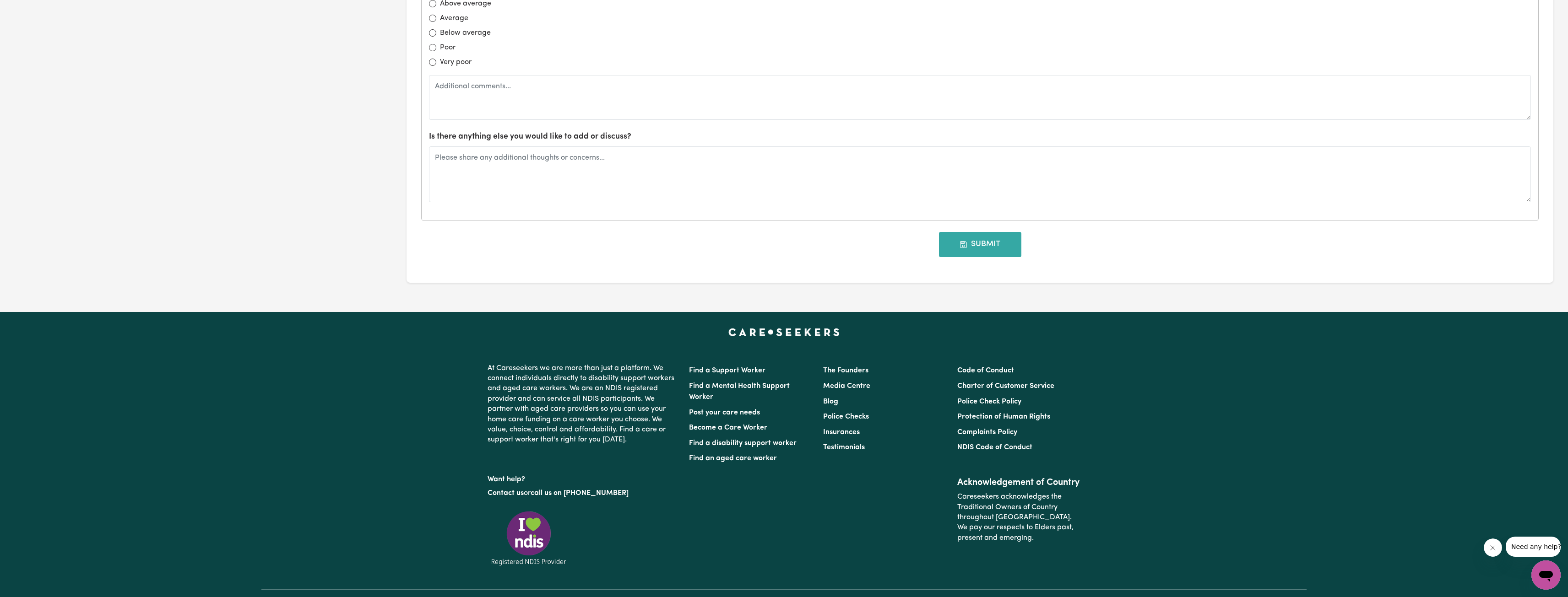
scroll to position [1041, 0]
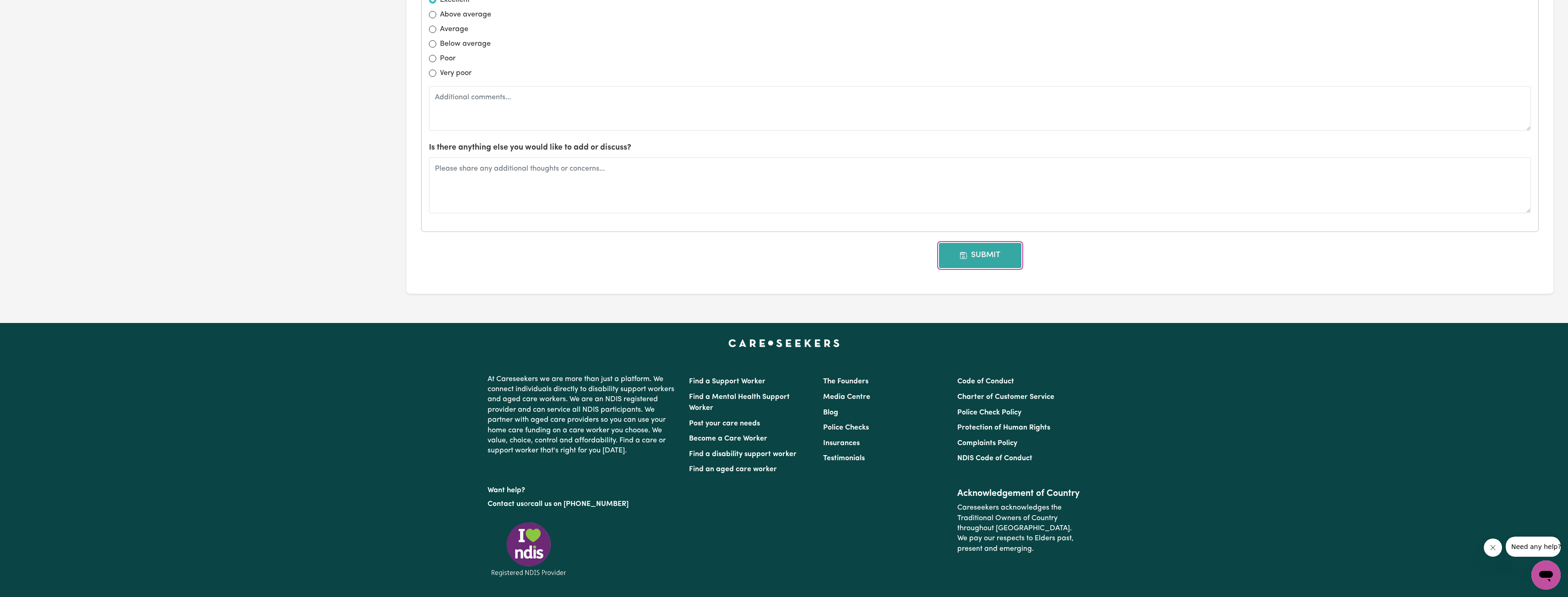
click at [774, 255] on button "Submit" at bounding box center [980, 255] width 83 height 24
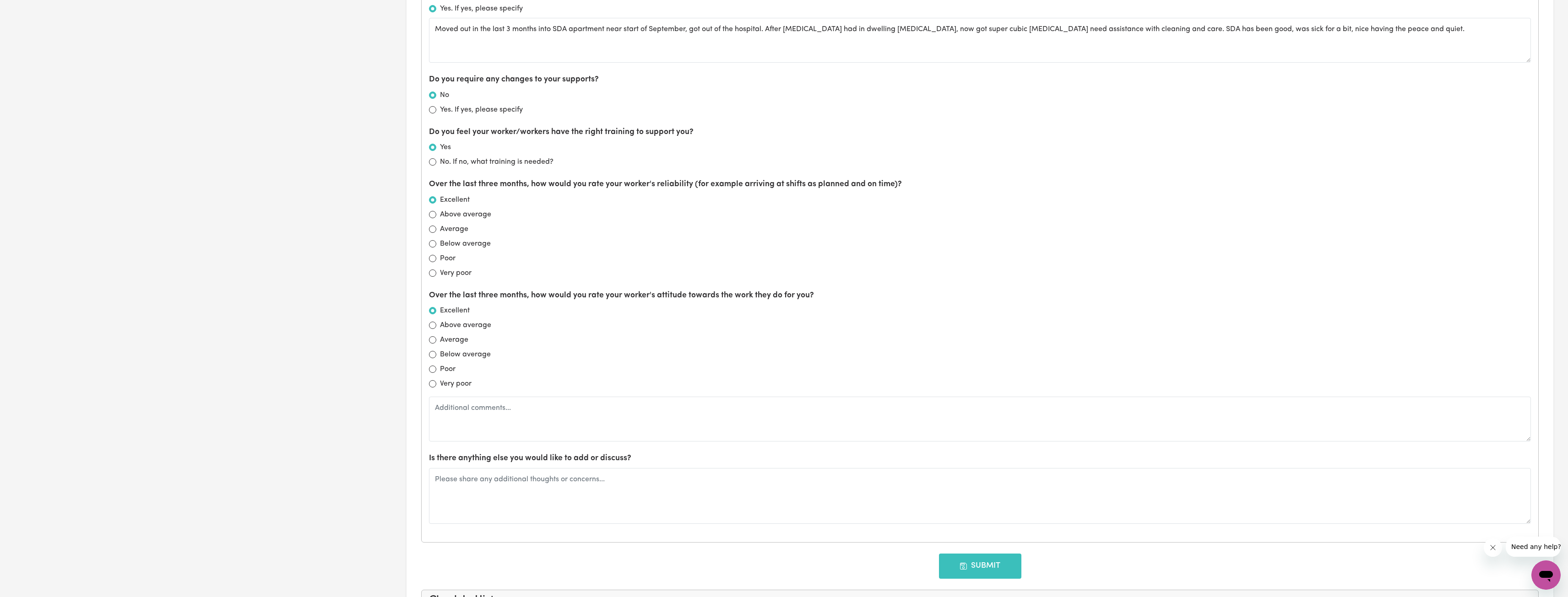
scroll to position [0, 0]
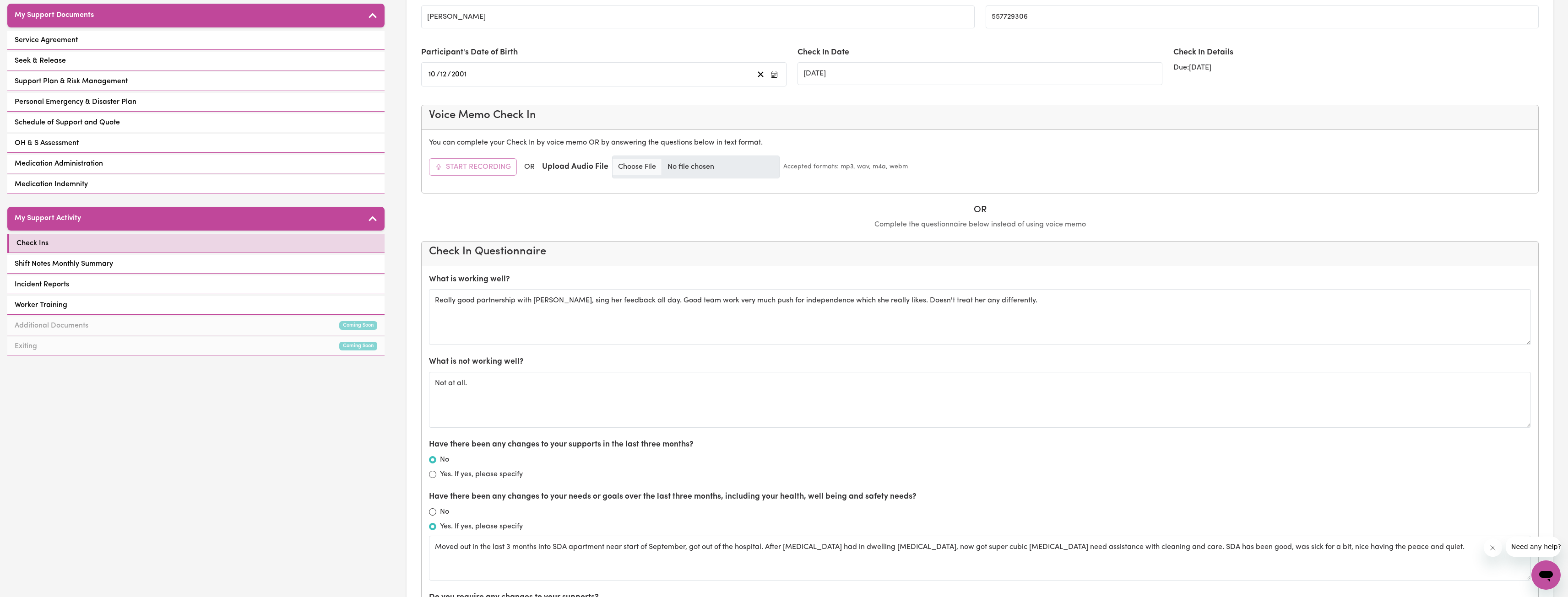
type input "10/01/2026"
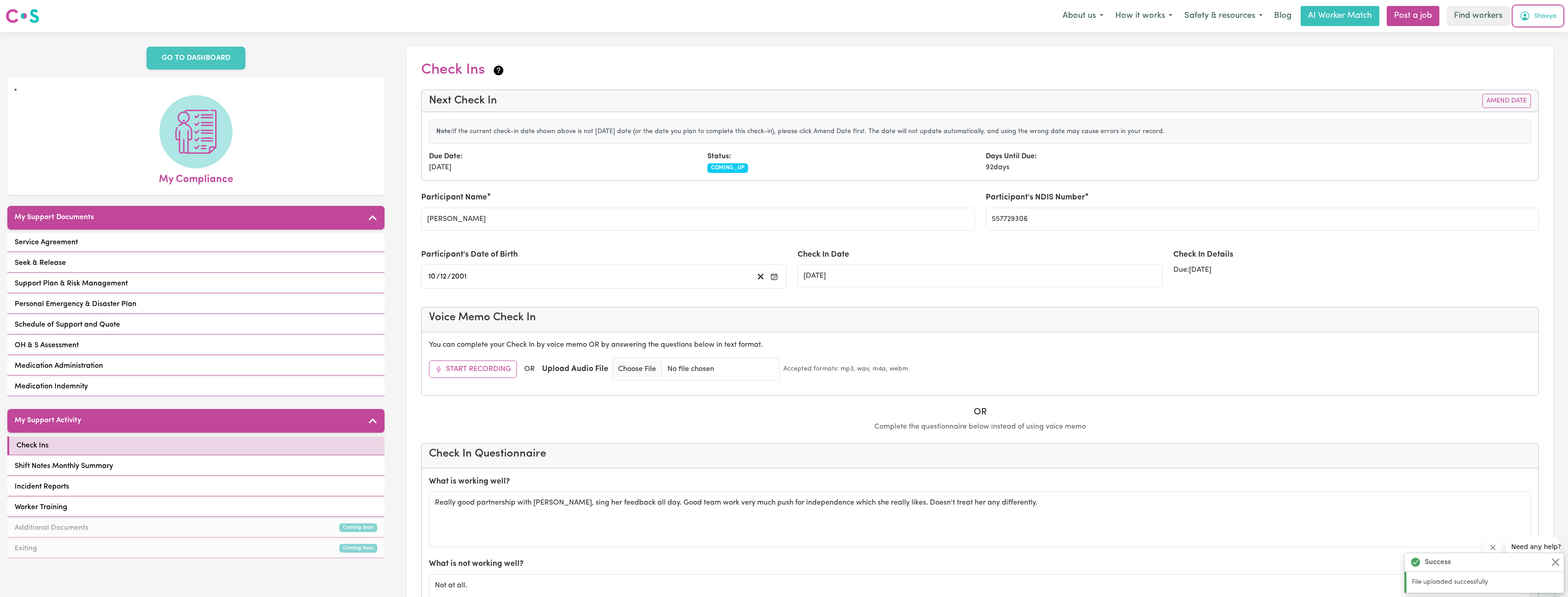
click at [774, 22] on button "Shaeya" at bounding box center [1538, 15] width 49 height 19
click at [774, 35] on link "My Dashboard" at bounding box center [1526, 35] width 72 height 17
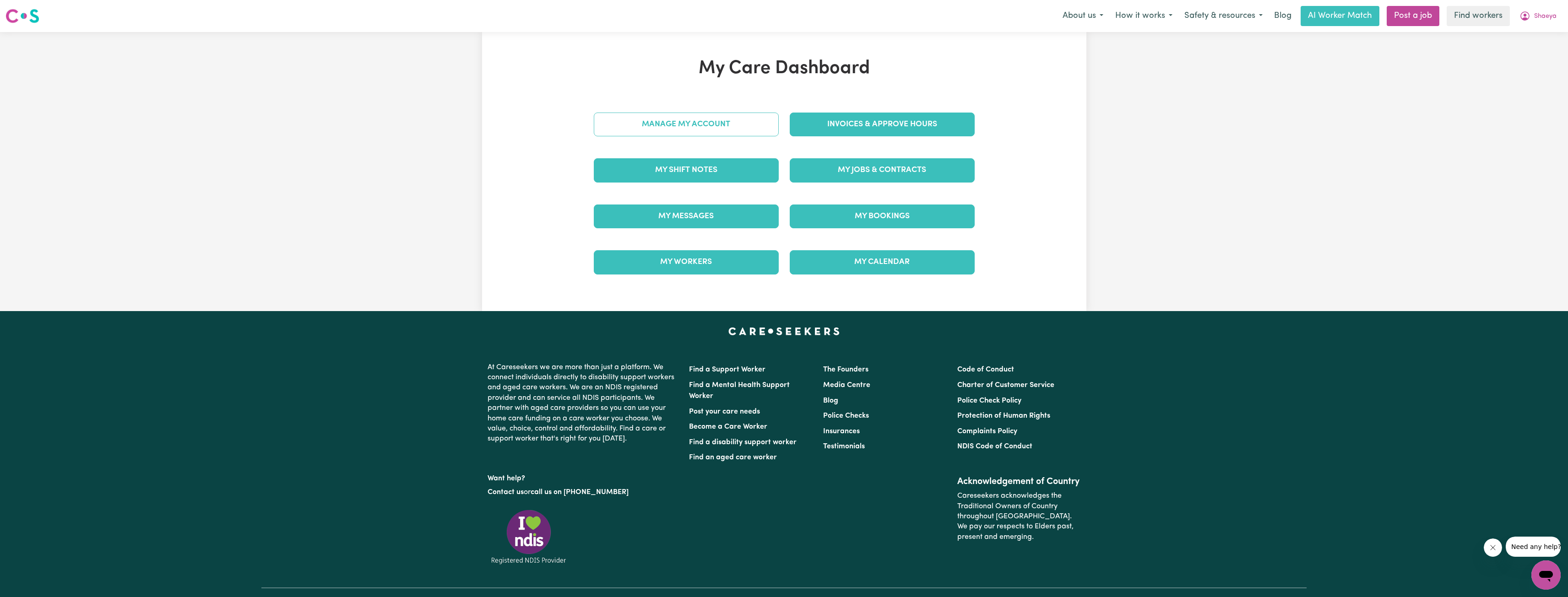
click at [739, 115] on link "Manage My Account" at bounding box center [686, 124] width 185 height 24
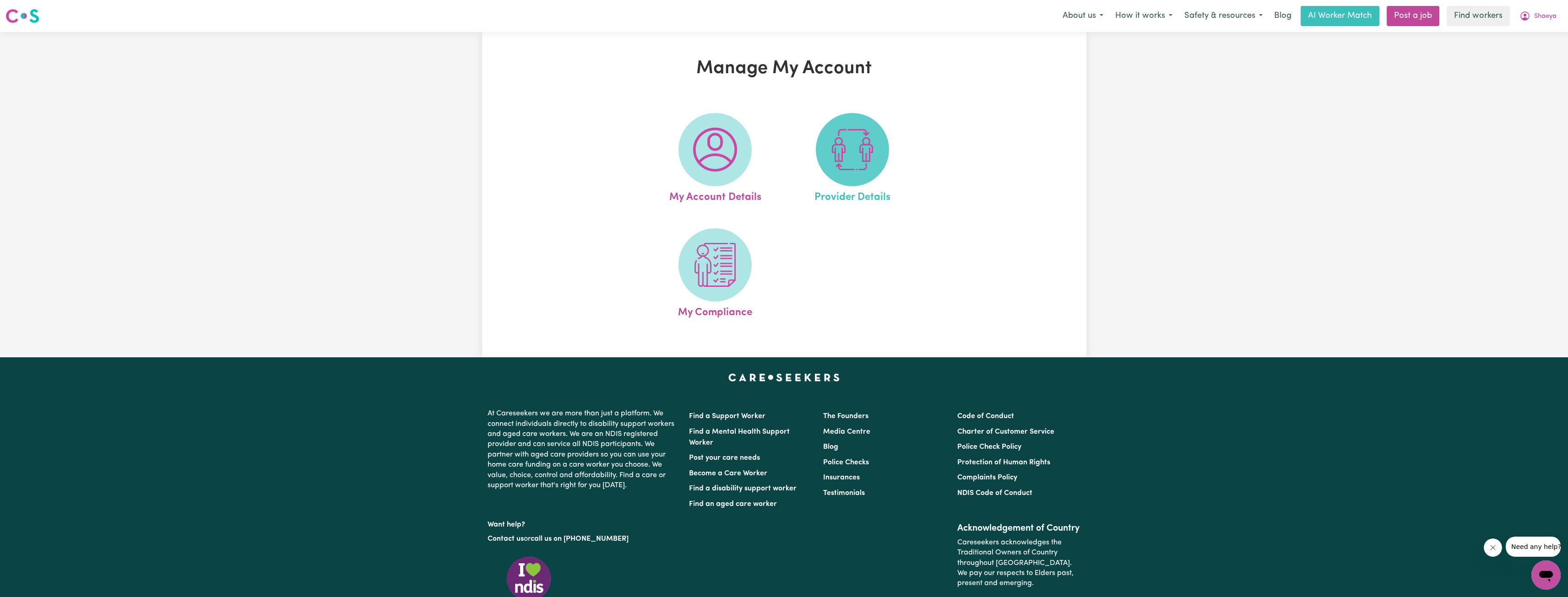
click at [774, 152] on img at bounding box center [852, 150] width 44 height 44
select select "NDIS_FUNDING_PLAN_MANAGED"
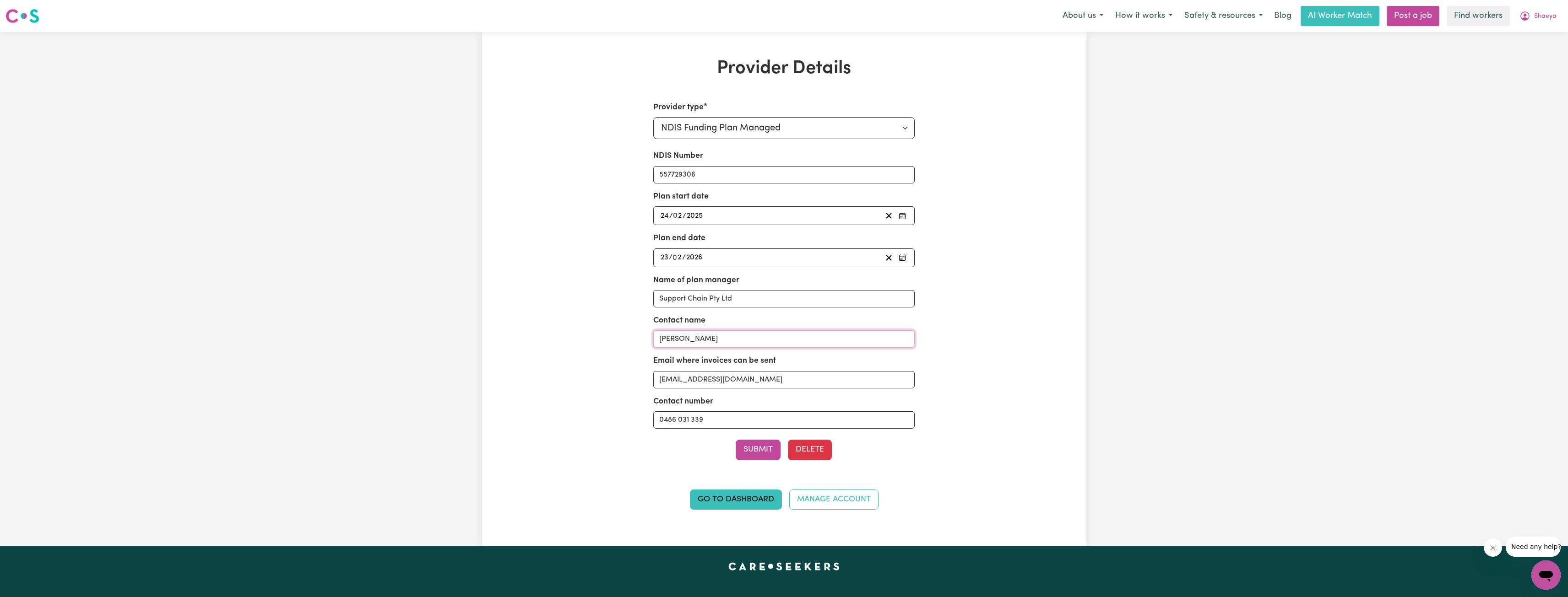
click at [761, 342] on input "[PERSON_NAME]" at bounding box center [784, 339] width 262 height 17
drag, startPoint x: 785, startPoint y: 376, endPoint x: 723, endPoint y: 379, distance: 62.1
click at [723, 379] on input "[EMAIL_ADDRESS][DOMAIN_NAME]" at bounding box center [784, 379] width 262 height 17
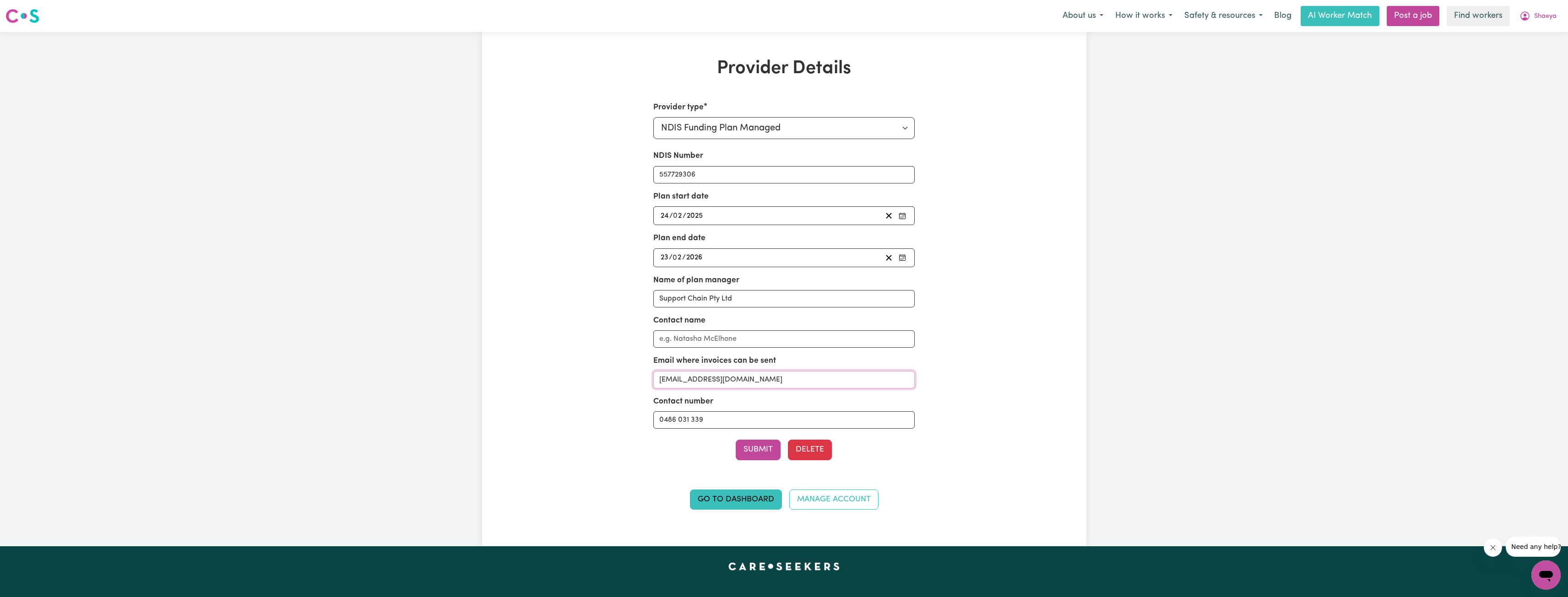
click at [704, 380] on input "[EMAIL_ADDRESS][DOMAIN_NAME]" at bounding box center [784, 379] width 262 height 17
drag, startPoint x: 751, startPoint y: 380, endPoint x: 696, endPoint y: 383, distance: 55.1
click at [696, 383] on input "[EMAIL_ADDRESS][DOMAIN_NAME]" at bounding box center [784, 379] width 262 height 17
drag, startPoint x: 753, startPoint y: 304, endPoint x: 604, endPoint y: 299, distance: 149.1
click at [606, 302] on div "Provider type Select your provider type... Privately Aged Care / Home Care Pack…" at bounding box center [784, 311] width 392 height 419
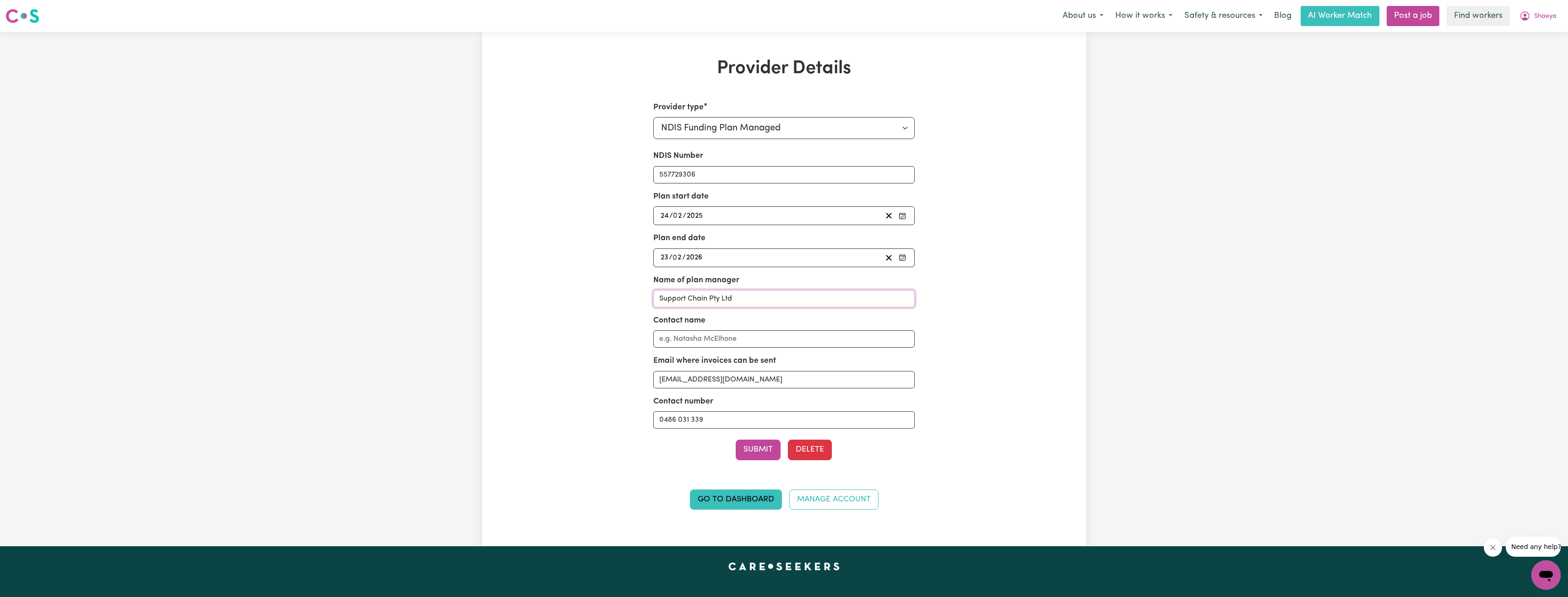
paste input "myplanmanager"
click at [662, 296] on input "myplanmanager" at bounding box center [784, 299] width 262 height 17
type input "Myplanmanager"
click at [765, 426] on button "Submit" at bounding box center [757, 450] width 45 height 20
click at [757, 426] on button "Submit" at bounding box center [757, 450] width 45 height 20
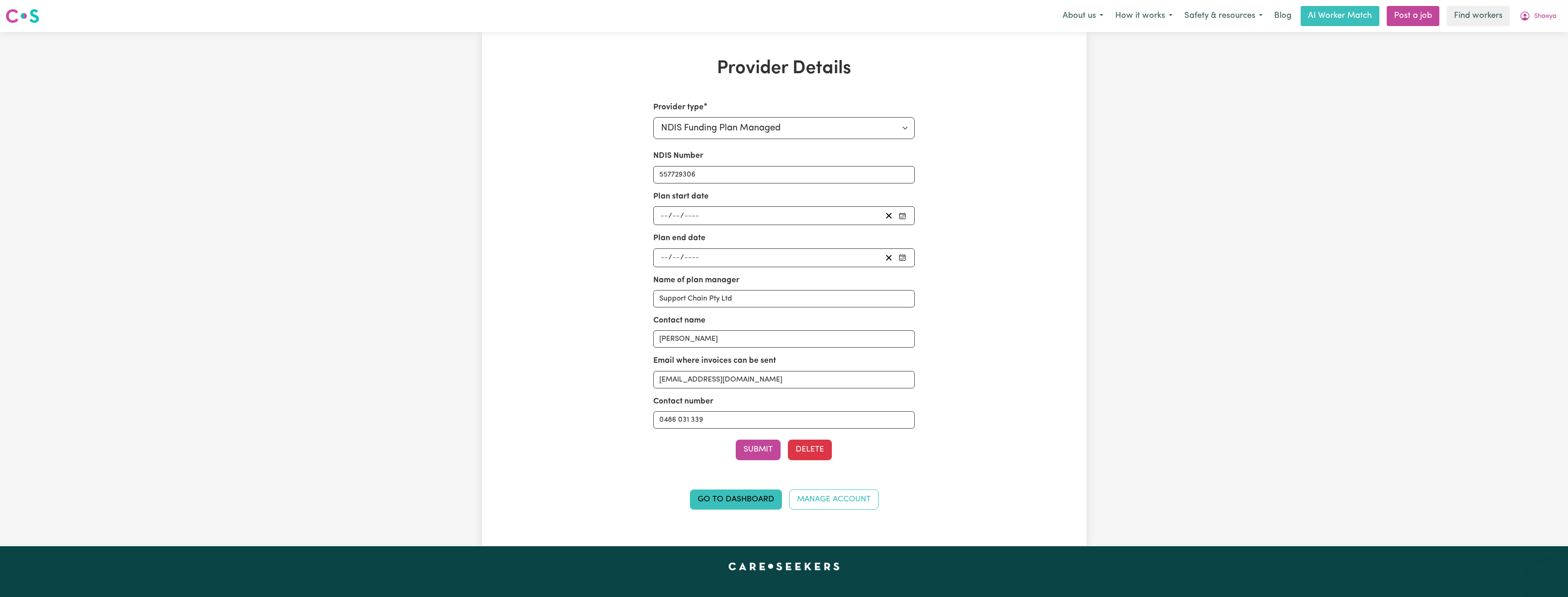
select select "NDIS_FUNDING_PLAN_MANAGED"
type input "[DATE]"
type input "24"
type input "2"
type input "2025"
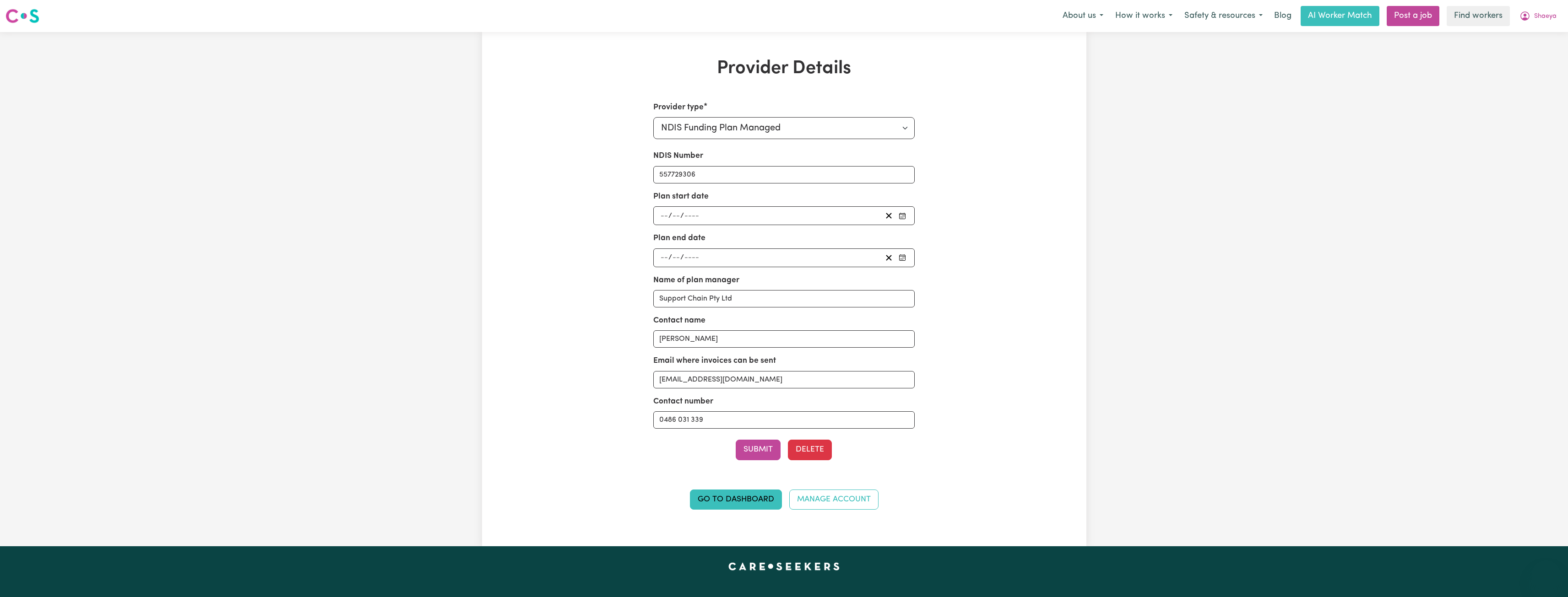
type input "[DATE]"
type input "23"
type input "2"
type input "2026"
click at [1542, 20] on span "Shaeya" at bounding box center [1545, 16] width 23 height 10
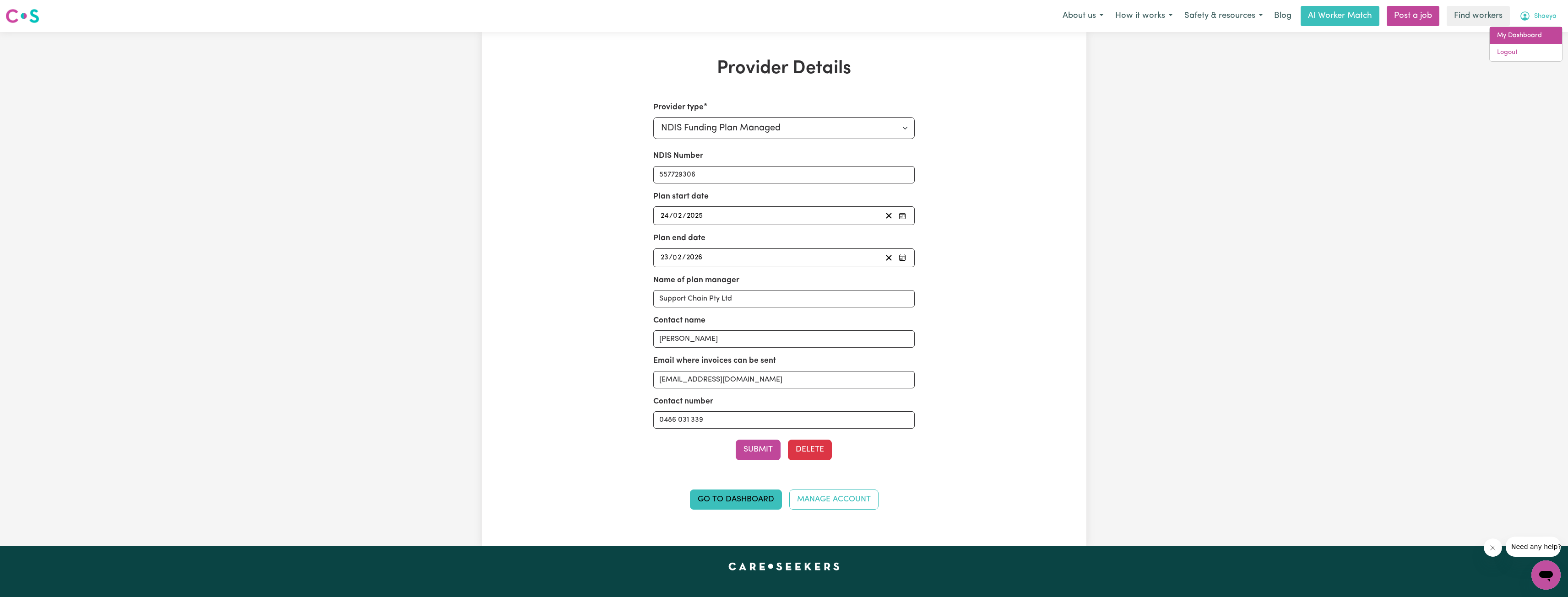
click at [1523, 28] on link "My Dashboard" at bounding box center [1526, 35] width 72 height 17
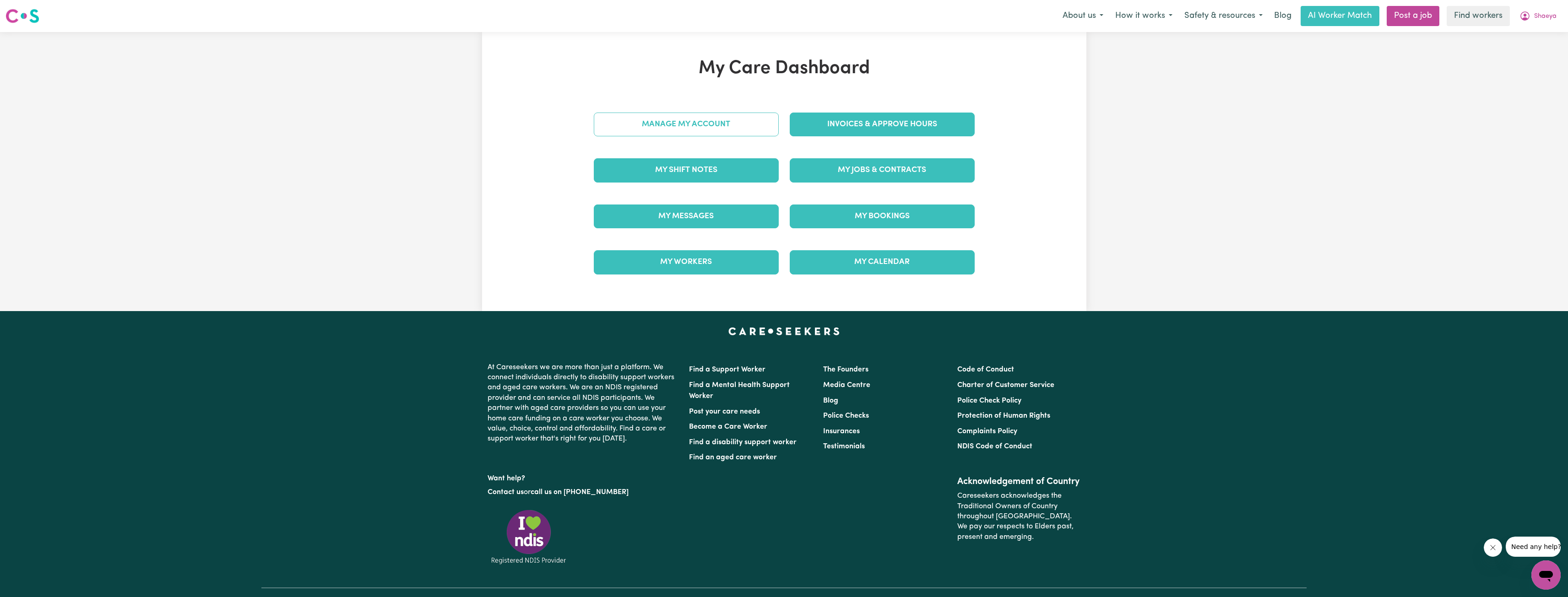
click at [707, 128] on link "Manage My Account" at bounding box center [686, 124] width 185 height 24
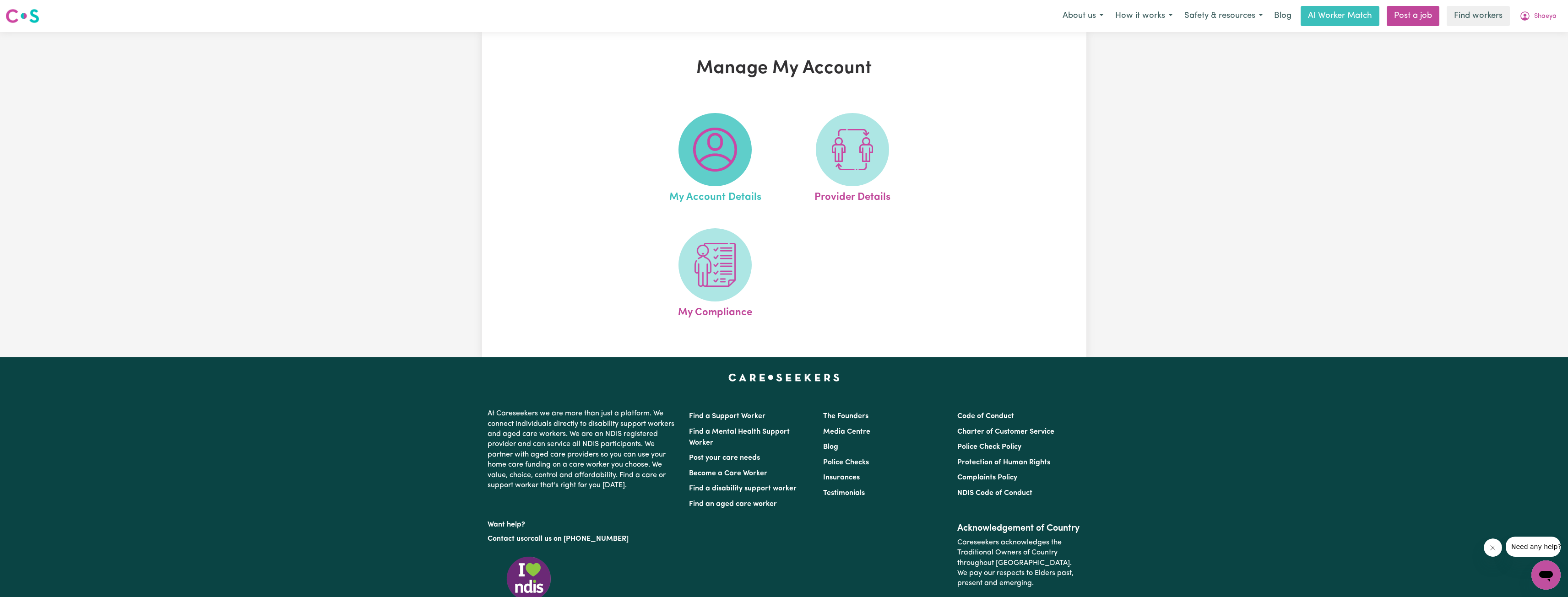
click at [723, 161] on img at bounding box center [715, 150] width 44 height 44
select select "Australian"
select select "text"
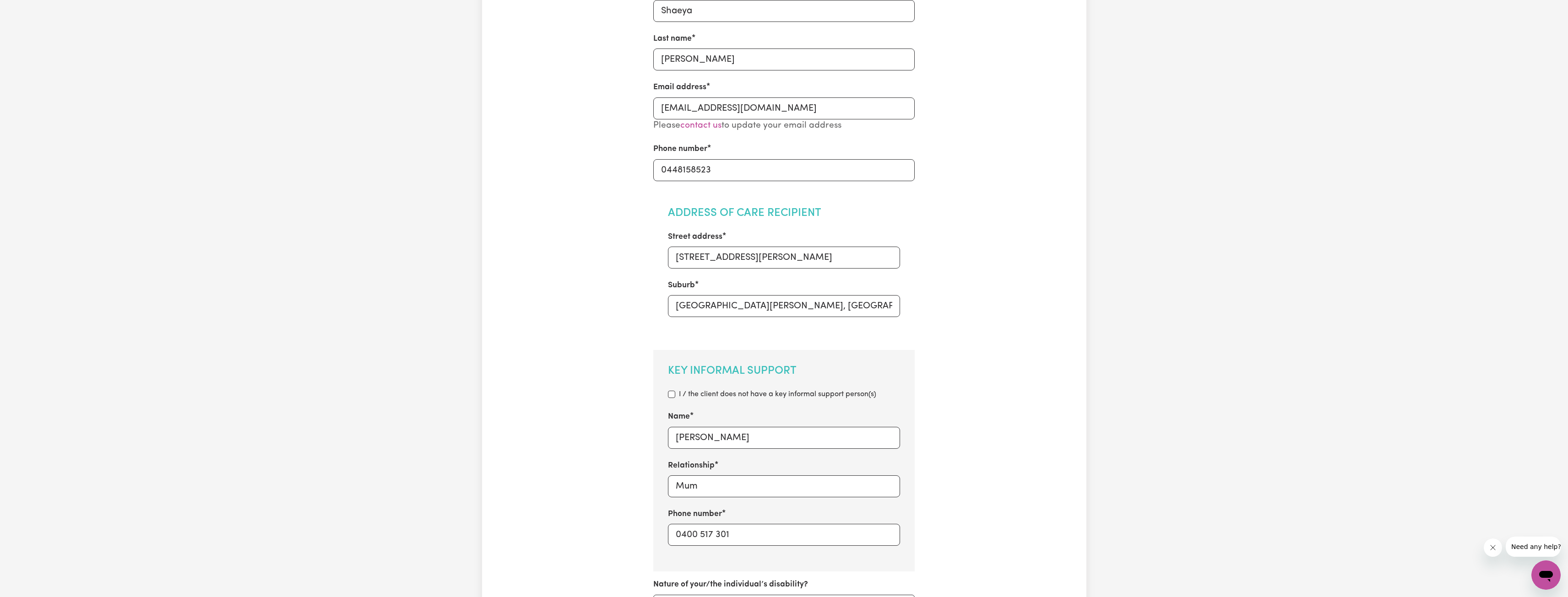
scroll to position [183, 0]
click at [678, 262] on input "[STREET_ADDRESS][PERSON_NAME]" at bounding box center [784, 262] width 232 height 22
click at [704, 265] on input "[STREET_ADDRESS][PERSON_NAME]" at bounding box center [784, 262] width 232 height 22
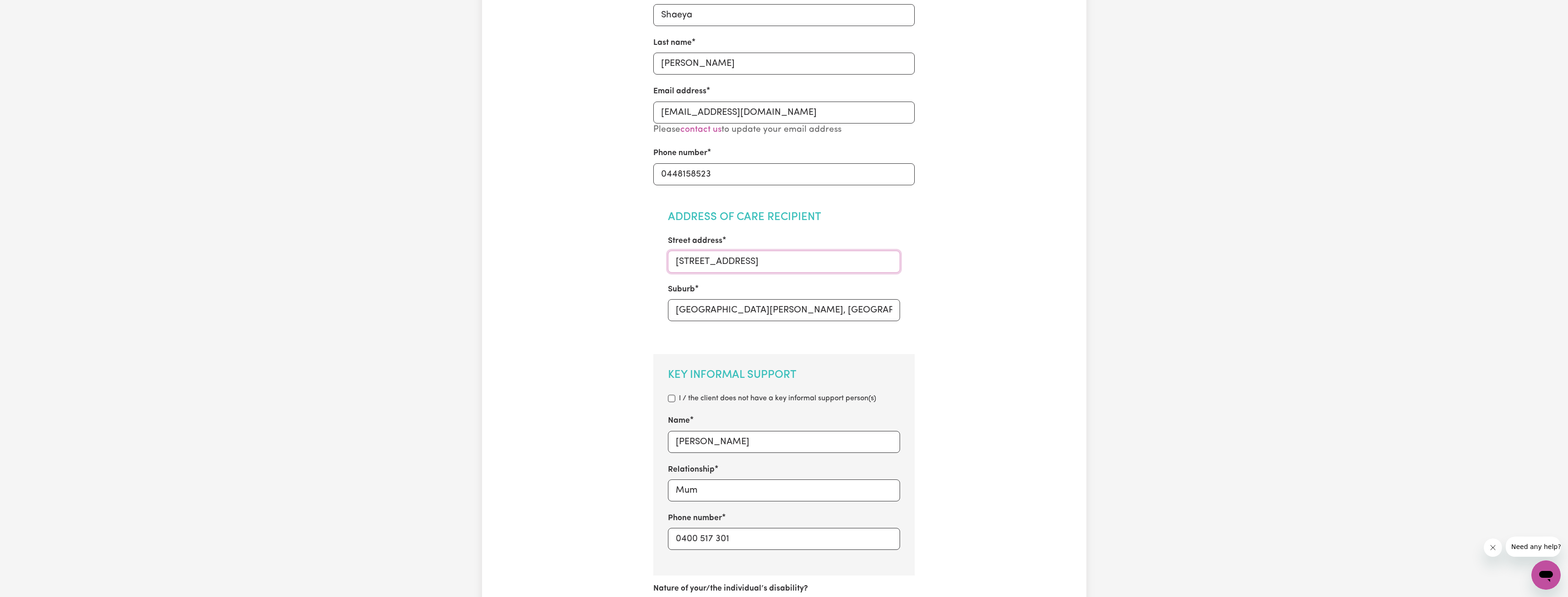
type input "[STREET_ADDRESS]"
click at [718, 310] on input "[GEOGRAPHIC_DATA][PERSON_NAME], [GEOGRAPHIC_DATA], 3796" at bounding box center [784, 310] width 232 height 22
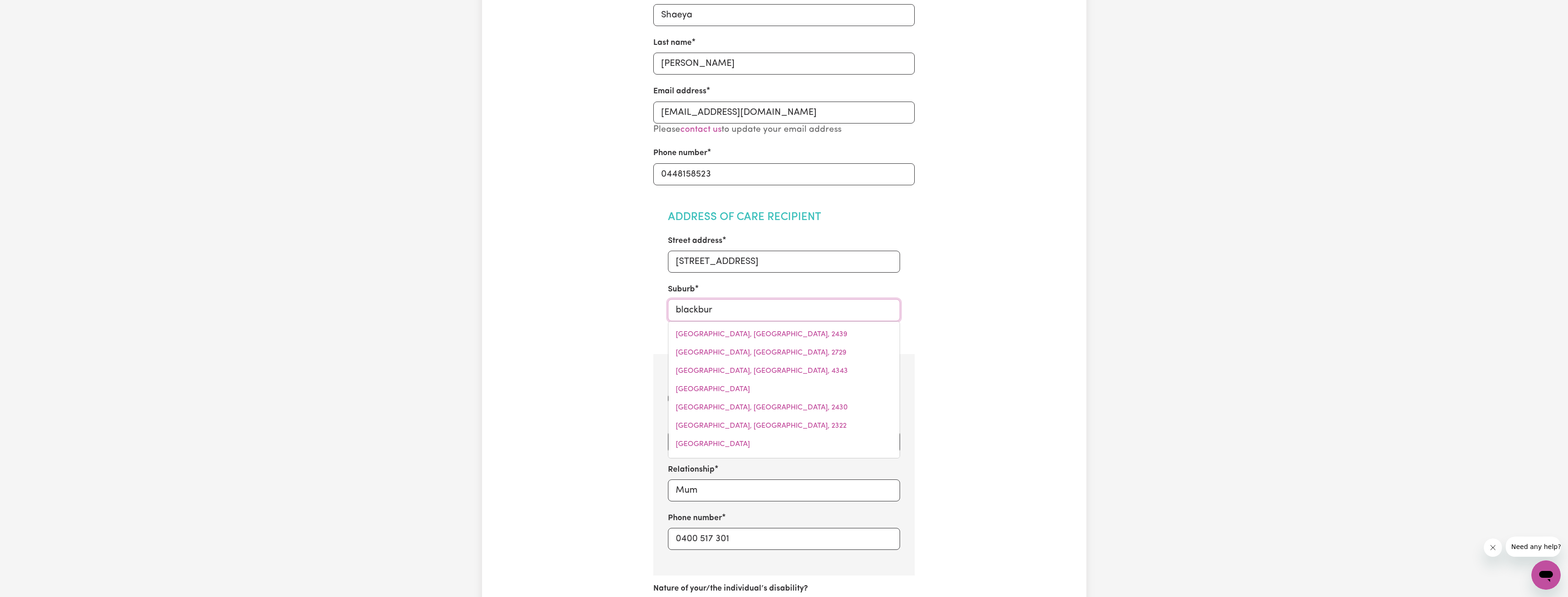
type input "[PERSON_NAME]"
type input "[PERSON_NAME][GEOGRAPHIC_DATA], 3130"
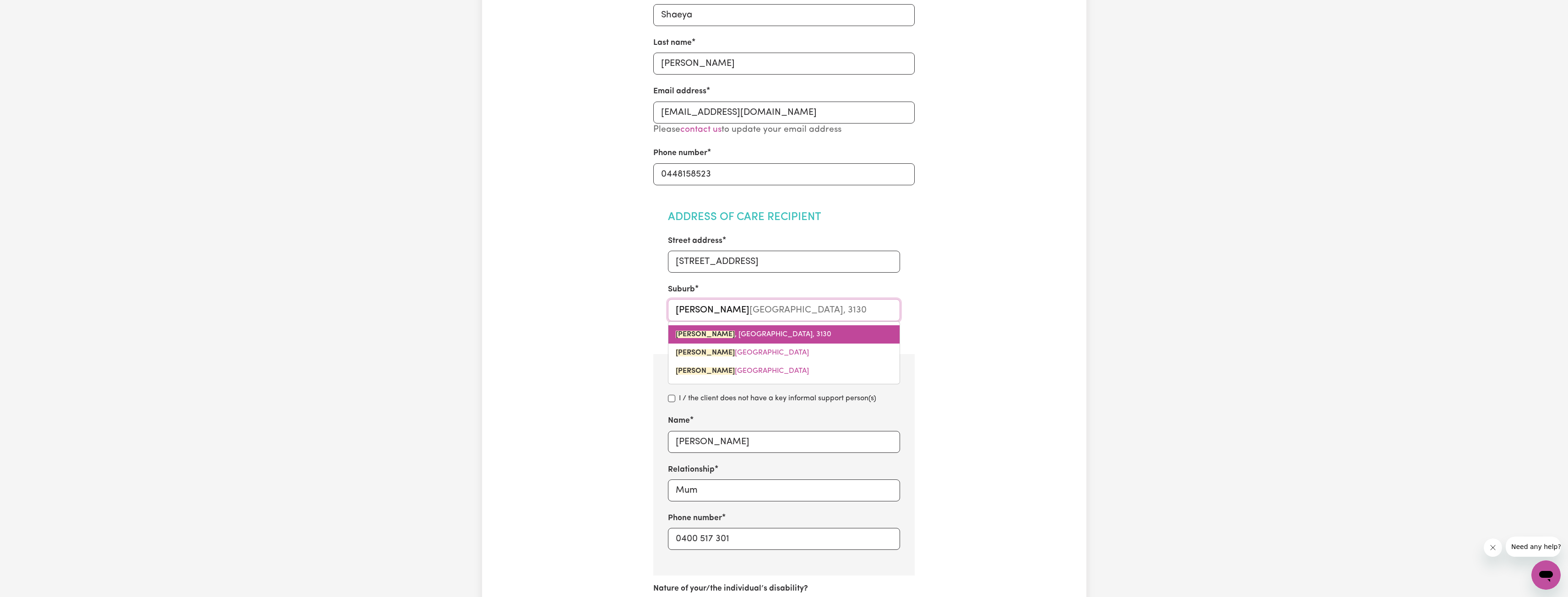
click at [727, 337] on span "[PERSON_NAME][GEOGRAPHIC_DATA], 3130" at bounding box center [753, 334] width 156 height 7
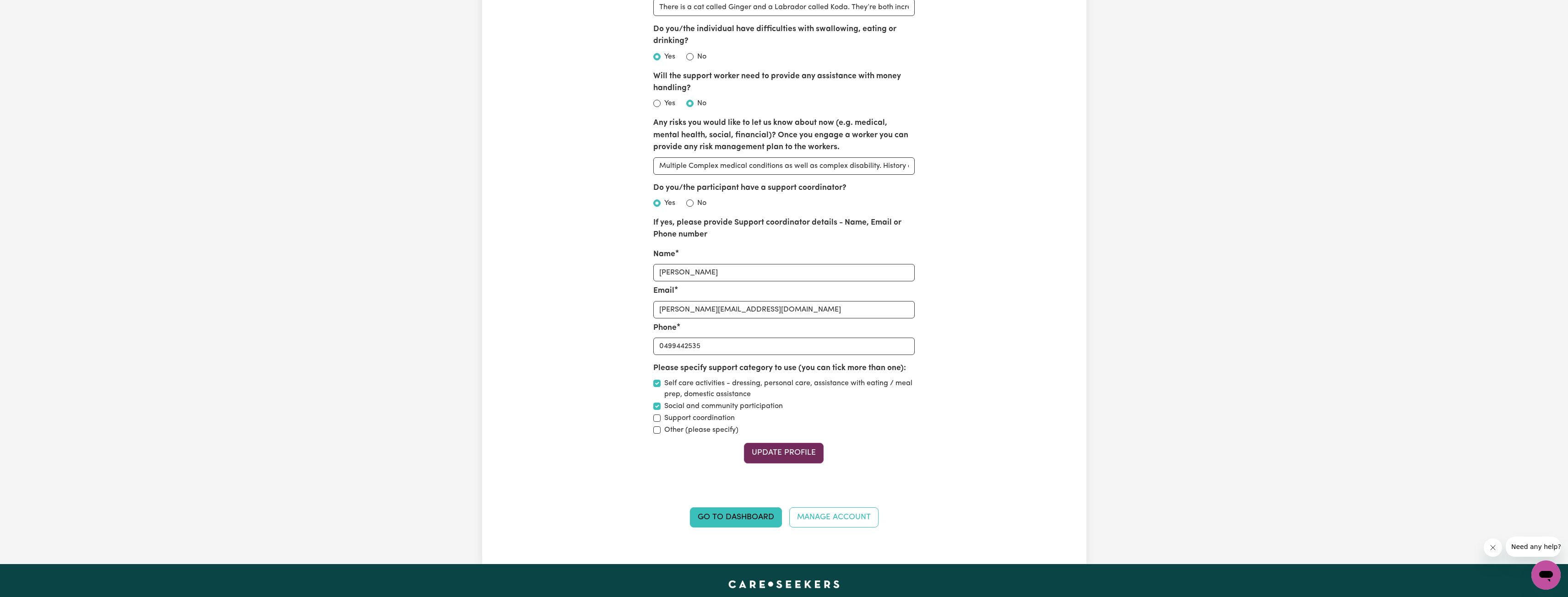
click at [776, 456] on button "Update Profile" at bounding box center [784, 453] width 79 height 20
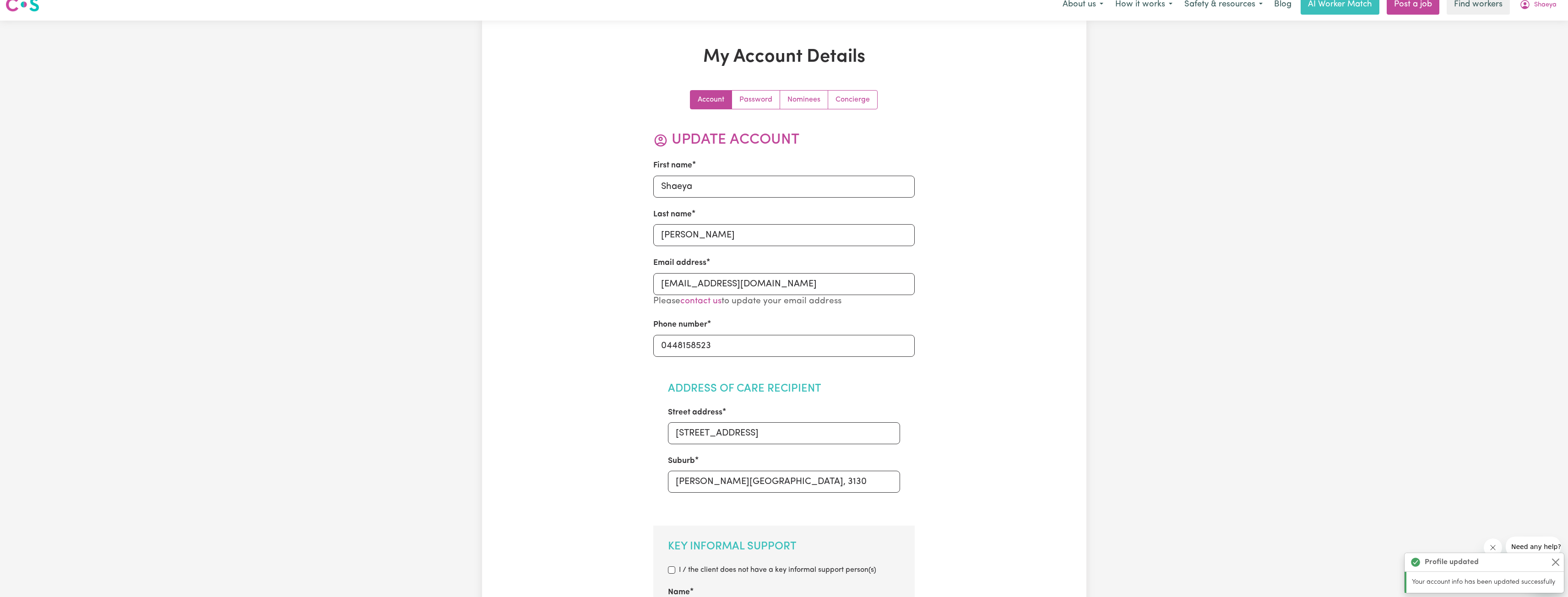
scroll to position [0, 0]
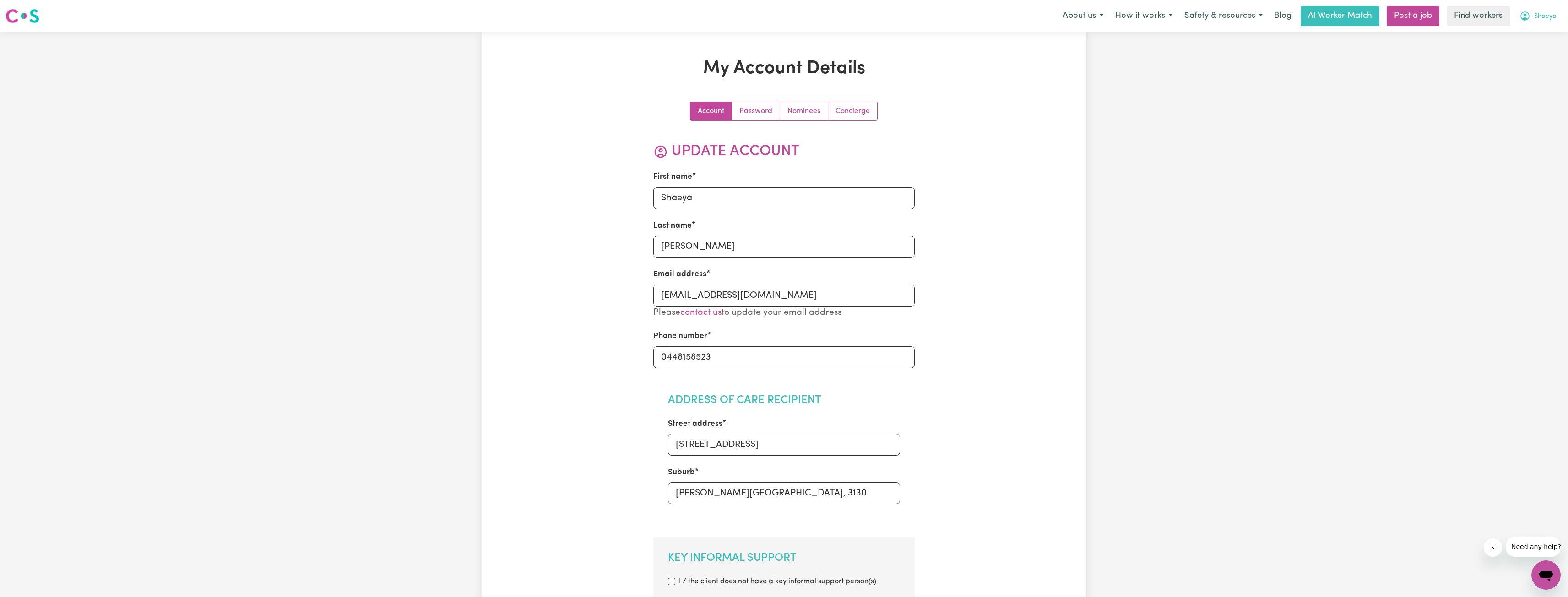
click at [1525, 20] on icon "My Account" at bounding box center [1525, 16] width 9 height 9
click at [1521, 30] on link "My Dashboard" at bounding box center [1526, 35] width 72 height 17
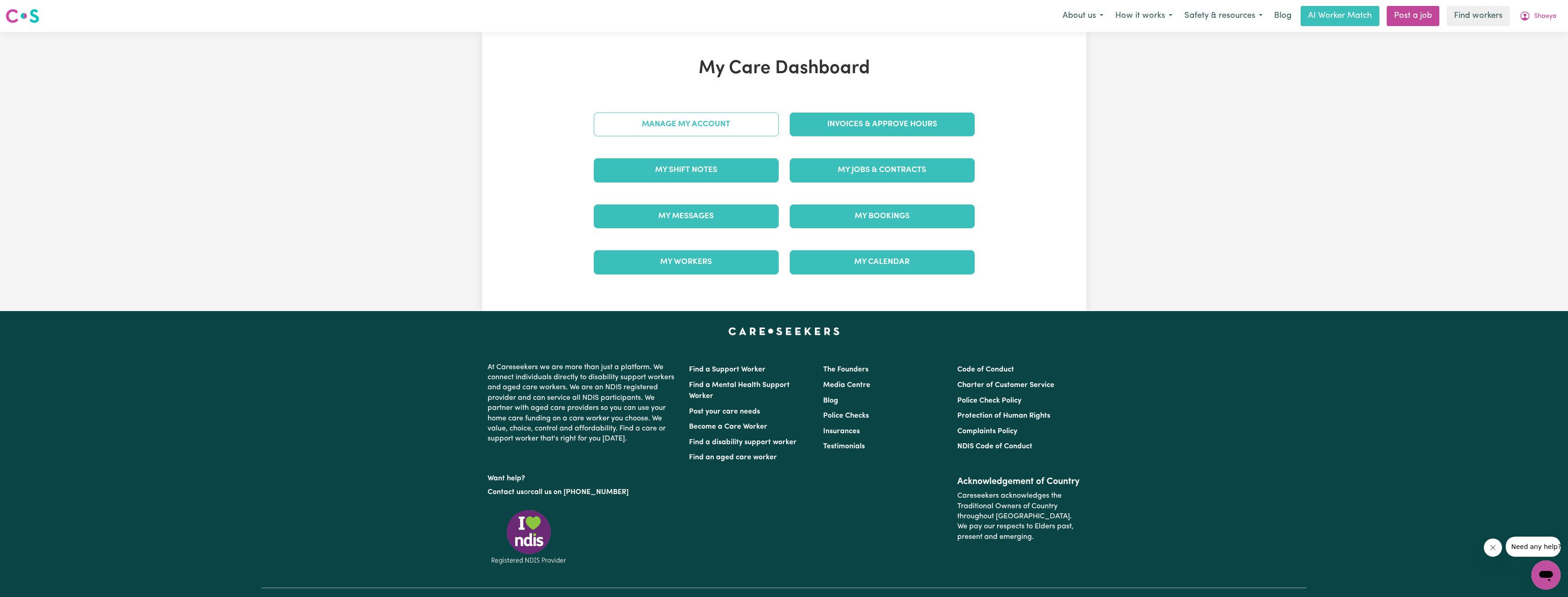
click at [708, 118] on link "Manage My Account" at bounding box center [686, 124] width 185 height 24
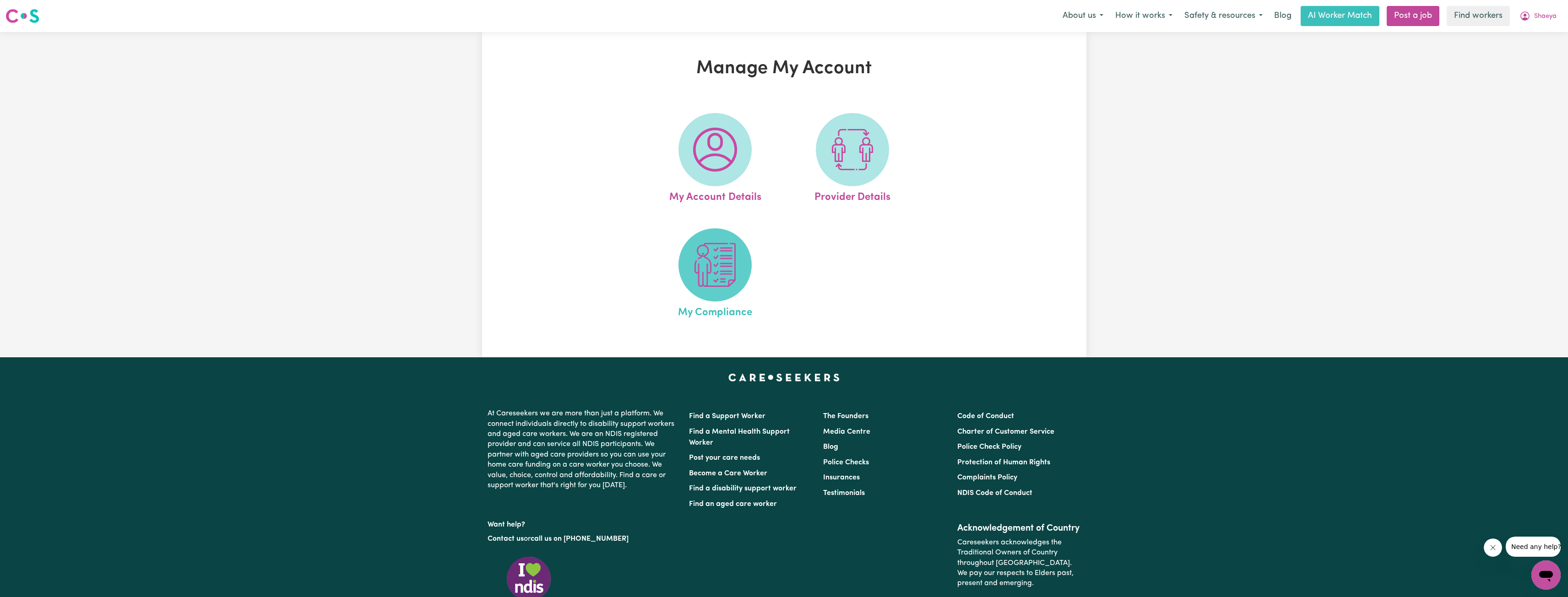
click at [702, 258] on img at bounding box center [715, 265] width 44 height 44
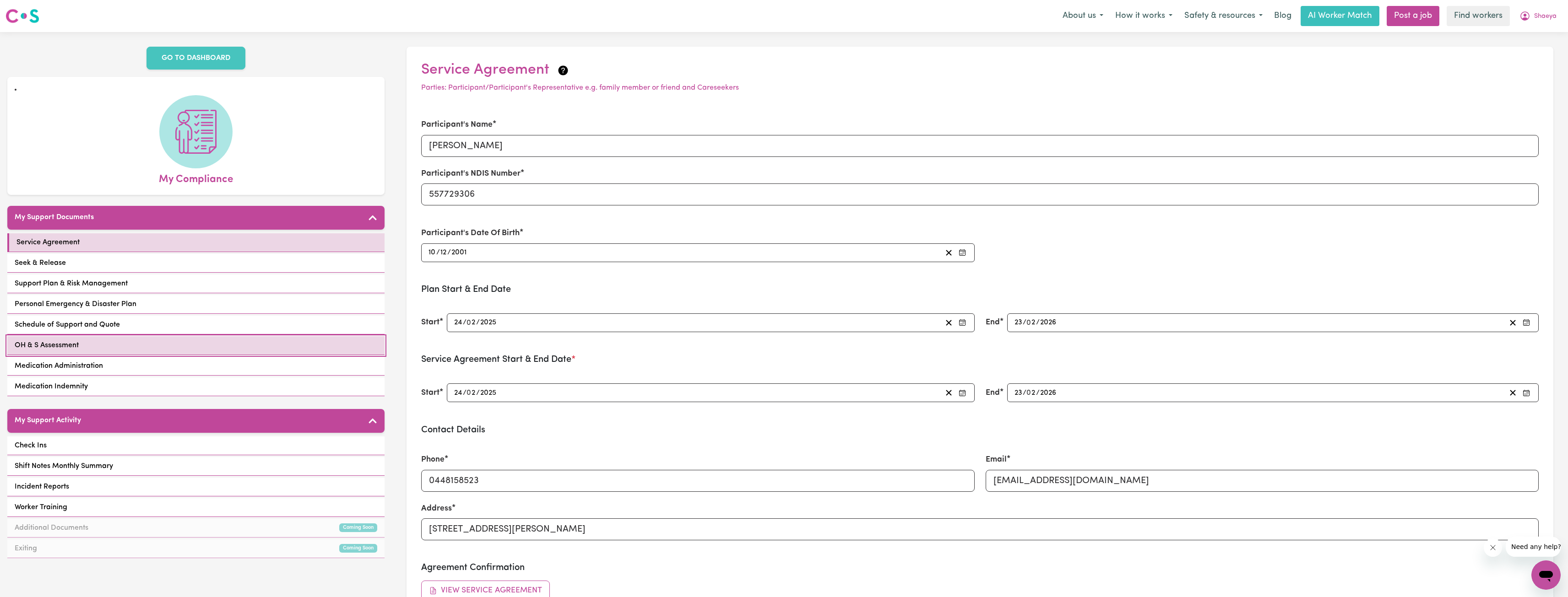
click at [234, 342] on link "OH & S Assessment" at bounding box center [196, 345] width 377 height 19
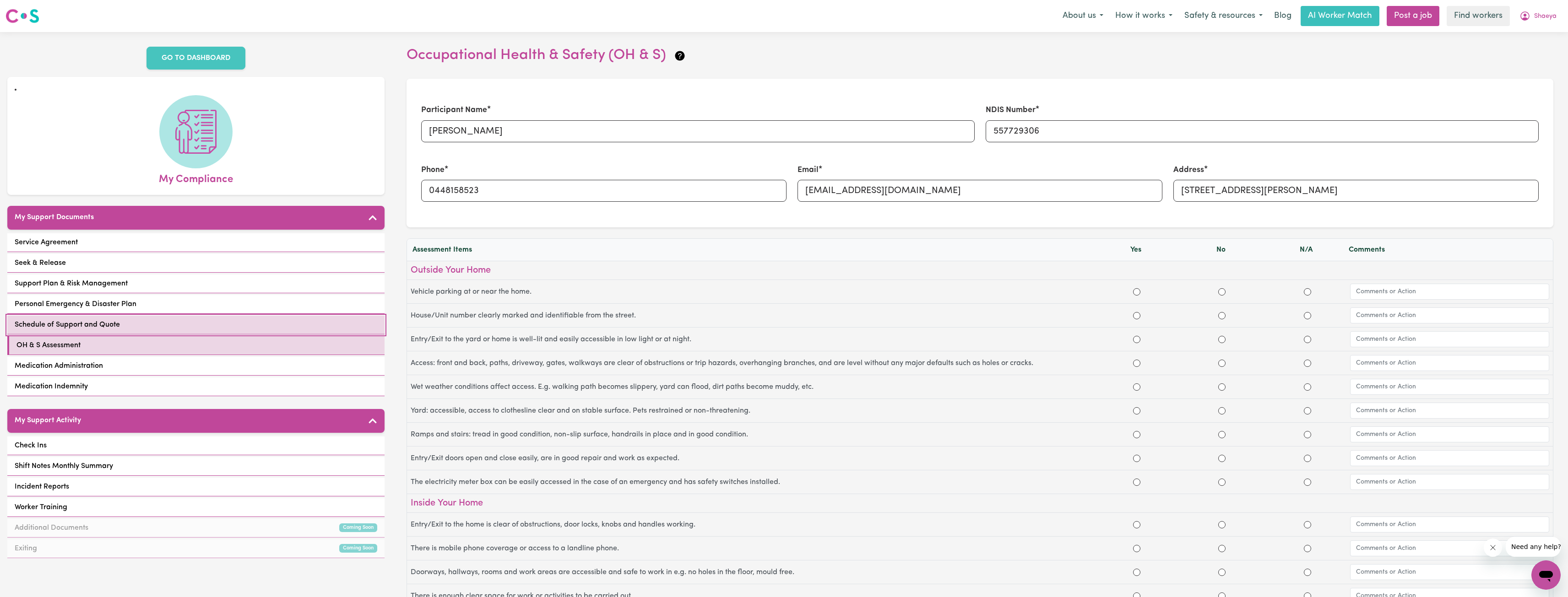
click at [205, 316] on link "Schedule of Support and Quote" at bounding box center [196, 325] width 377 height 19
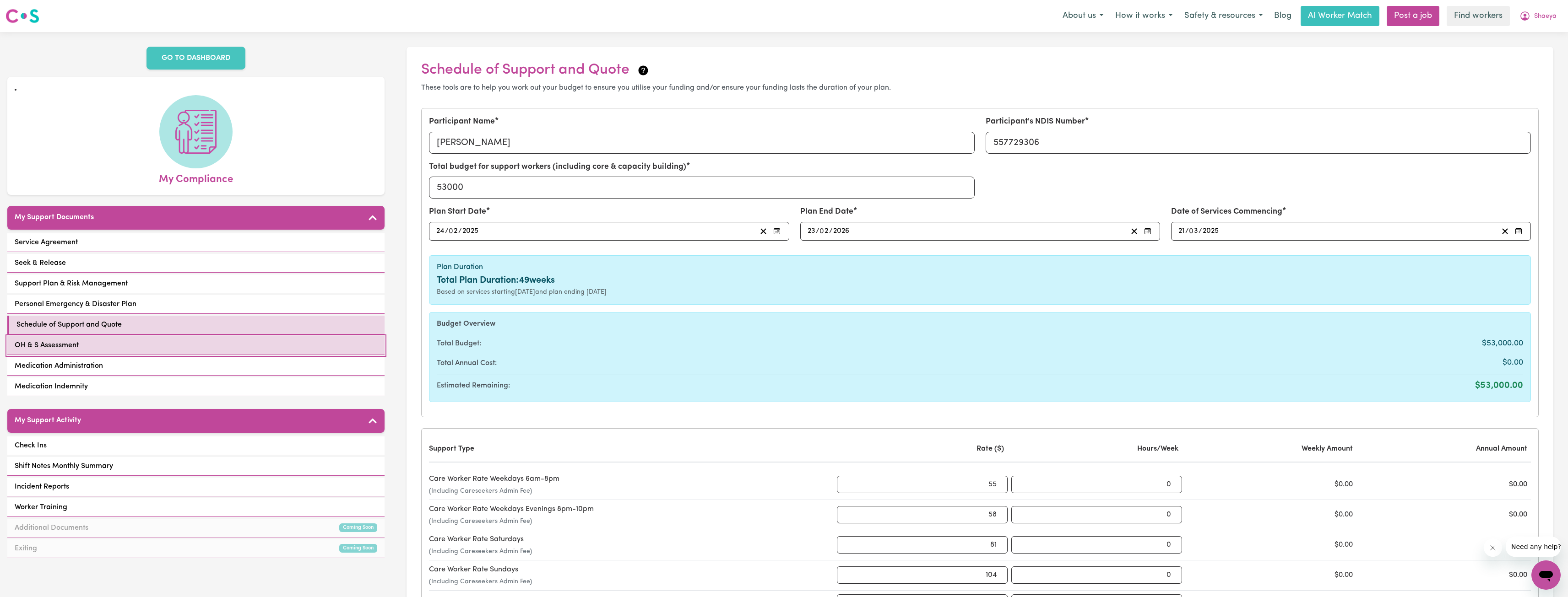
click at [230, 337] on link "OH & S Assessment" at bounding box center [196, 345] width 377 height 19
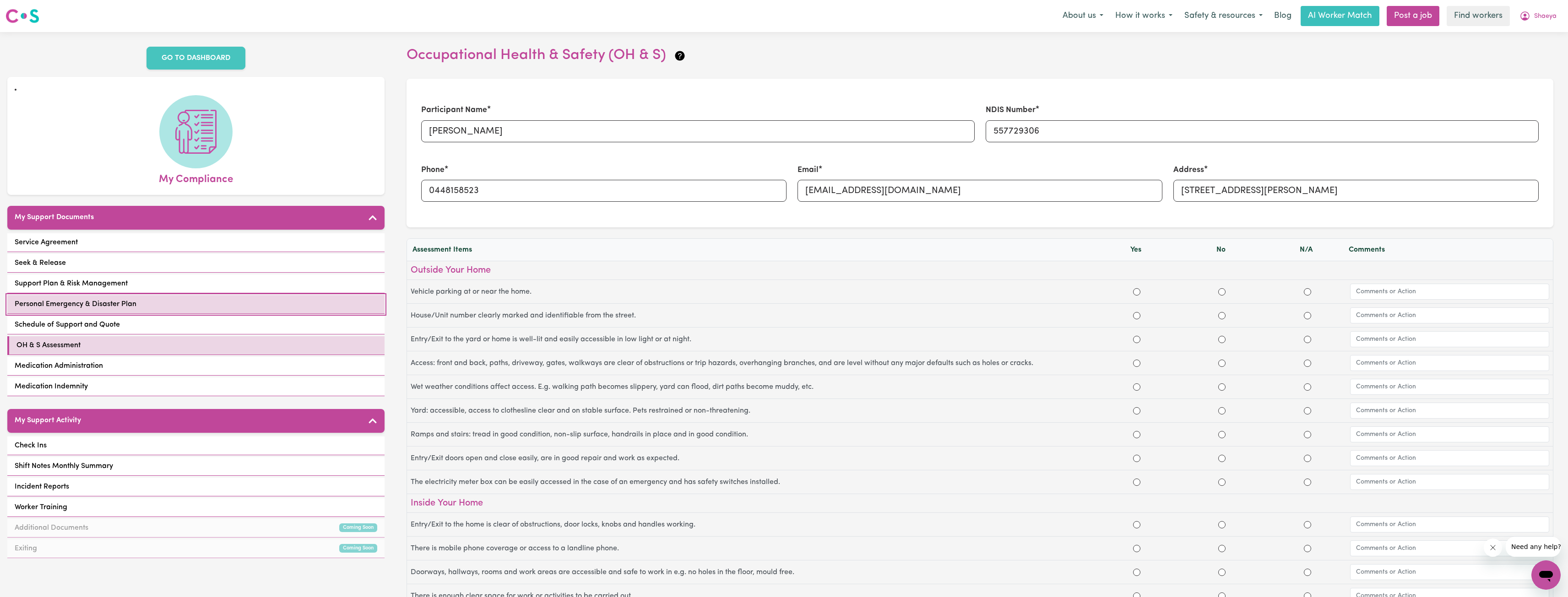
click at [148, 299] on link "Personal Emergency & Disaster Plan" at bounding box center [196, 304] width 377 height 19
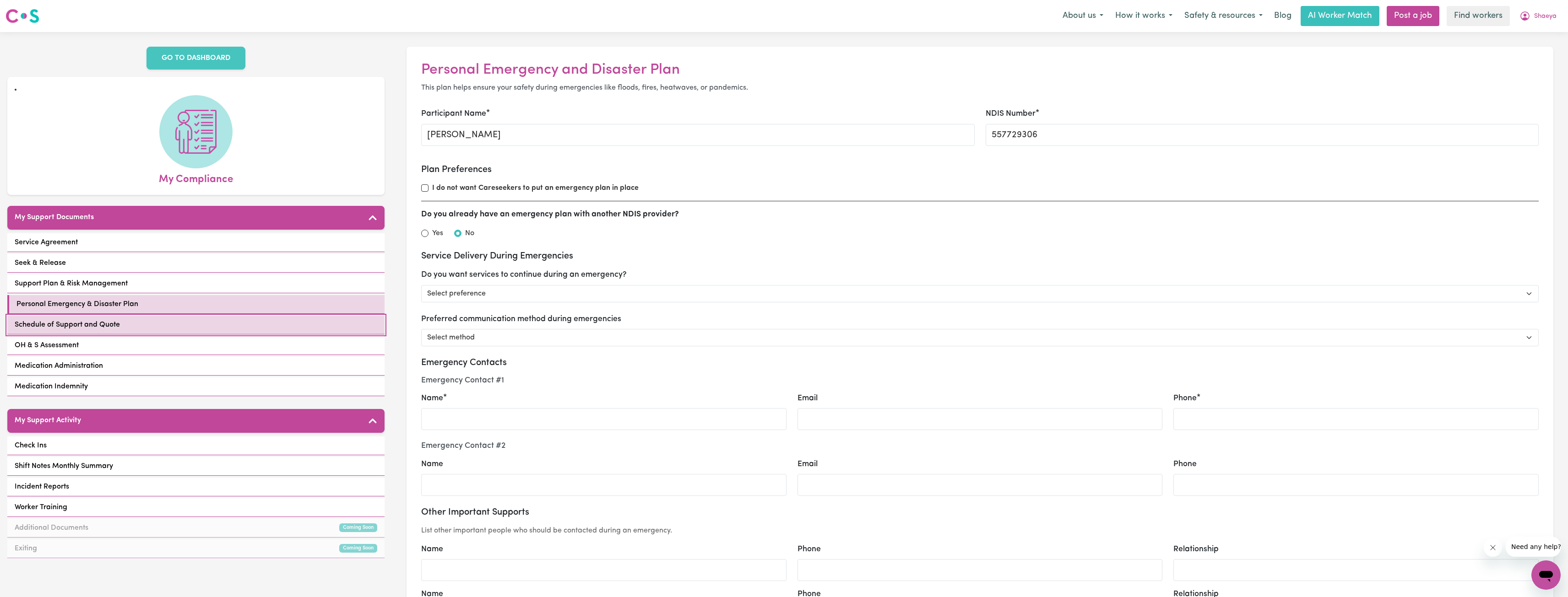
click at [141, 316] on link "Schedule of Support and Quote" at bounding box center [196, 325] width 377 height 19
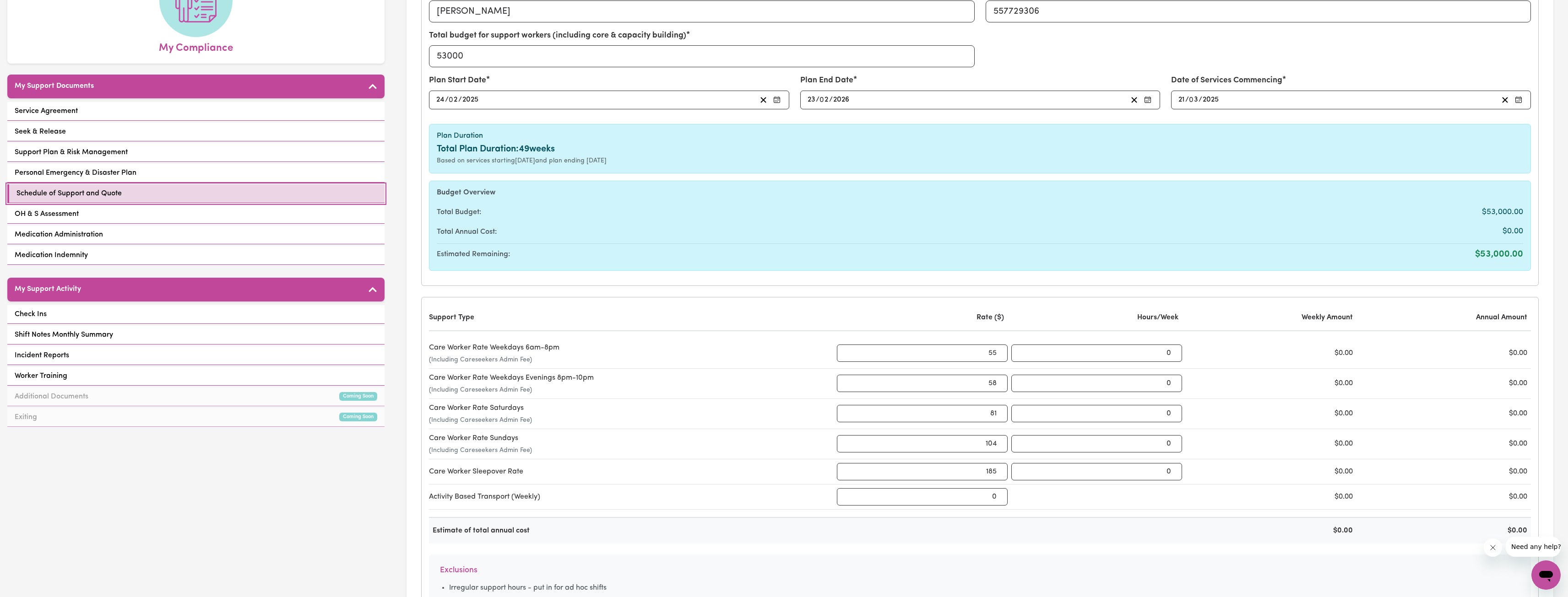
scroll to position [137, 0]
